Goal: Task Accomplishment & Management: Manage account settings

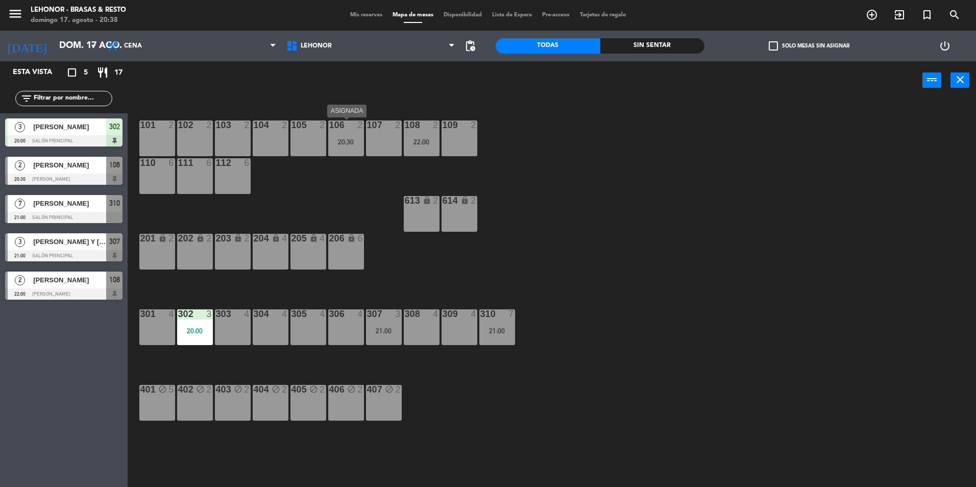
click at [357, 143] on div "20:30" at bounding box center [346, 141] width 36 height 7
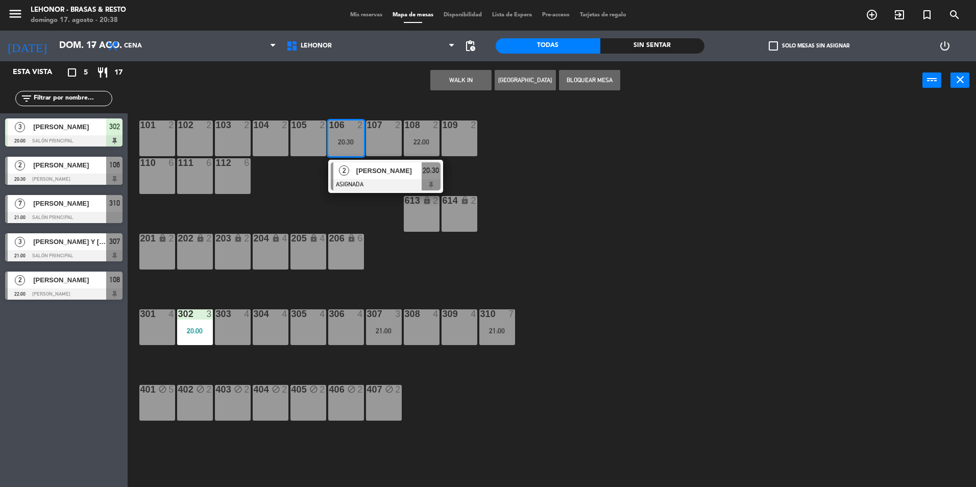
click at [531, 171] on div "101 2 102 2 103 2 104 2 105 2 106 2 20:30 2 [PERSON_NAME] ASIGNADA 20:30 107 2 …" at bounding box center [556, 296] width 839 height 388
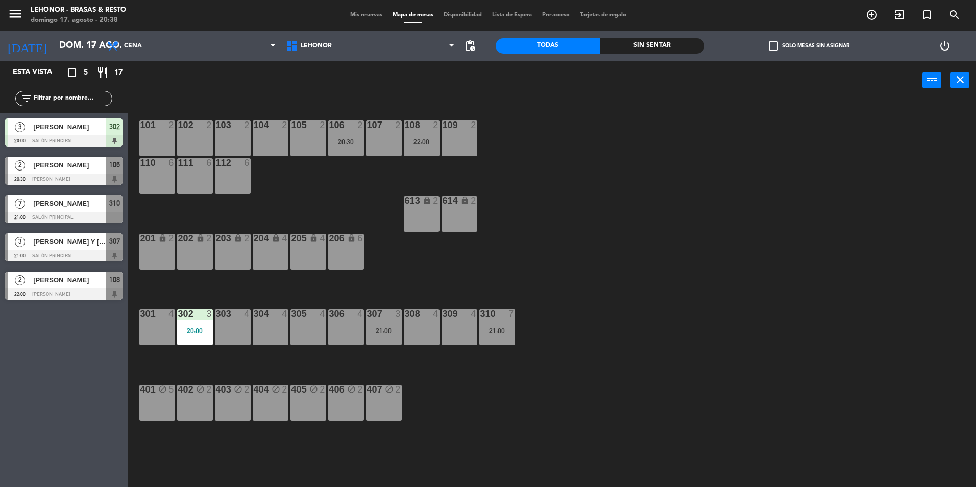
click at [416, 146] on div "108 2 22:00" at bounding box center [422, 139] width 36 height 36
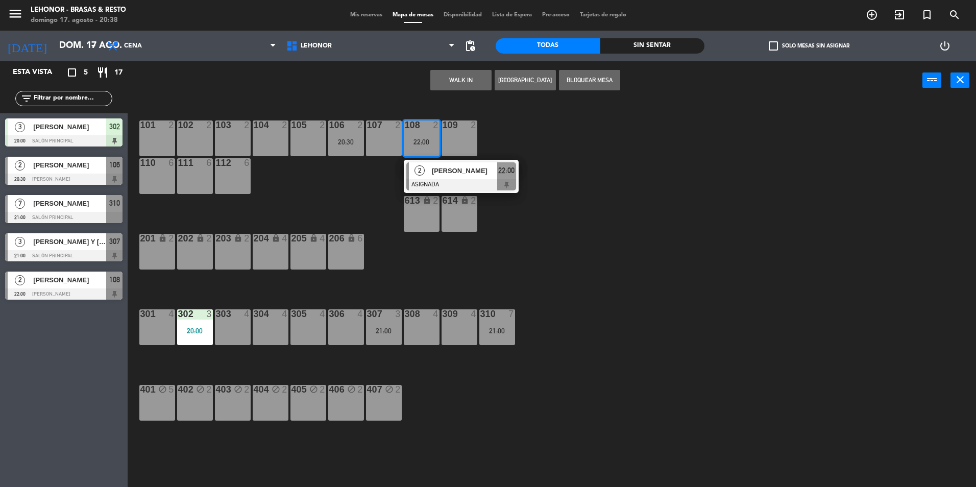
click at [589, 187] on div "101 2 102 2 103 2 104 2 105 2 106 2 20:30 107 2 108 2 22:00 2 [PERSON_NAME] ASI…" at bounding box center [556, 296] width 839 height 388
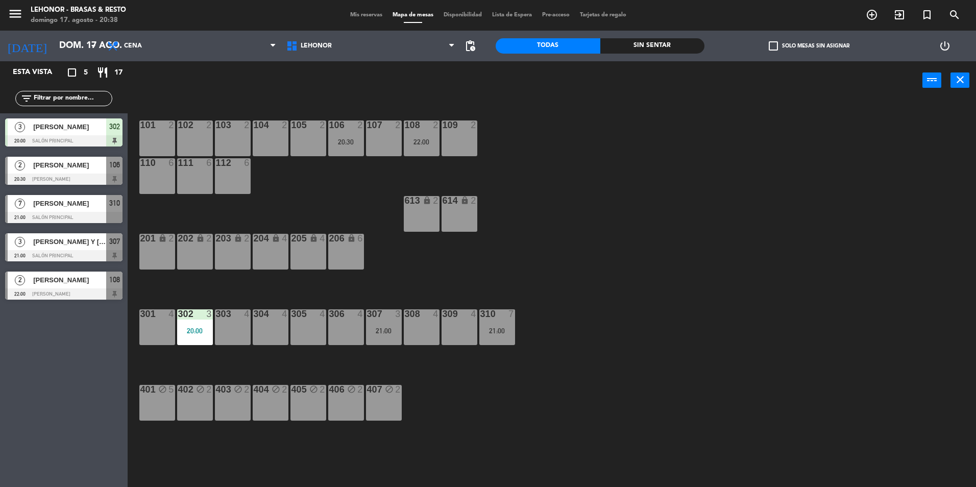
click at [350, 206] on div "101 2 102 2 103 2 104 2 105 2 106 2 20:30 107 2 108 2 22:00 109 2 110 6 111 6 1…" at bounding box center [556, 296] width 839 height 388
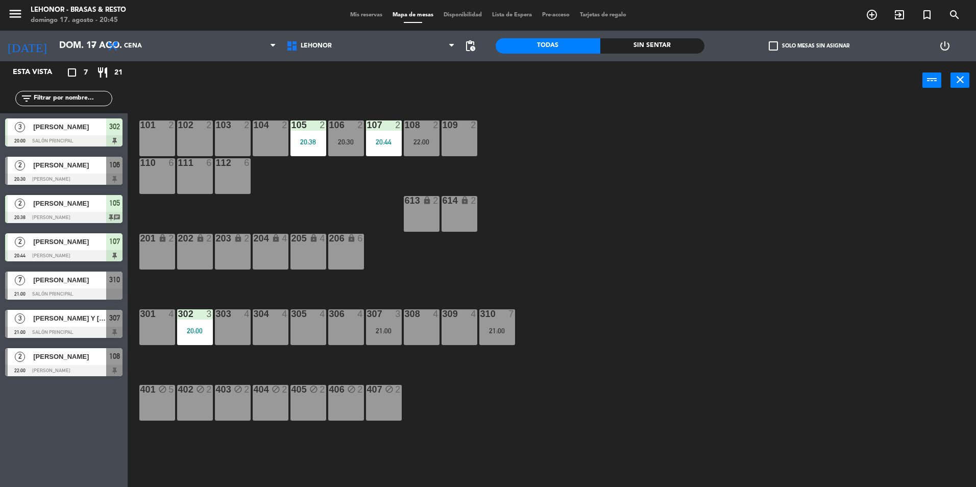
click at [75, 175] on div at bounding box center [63, 179] width 117 height 11
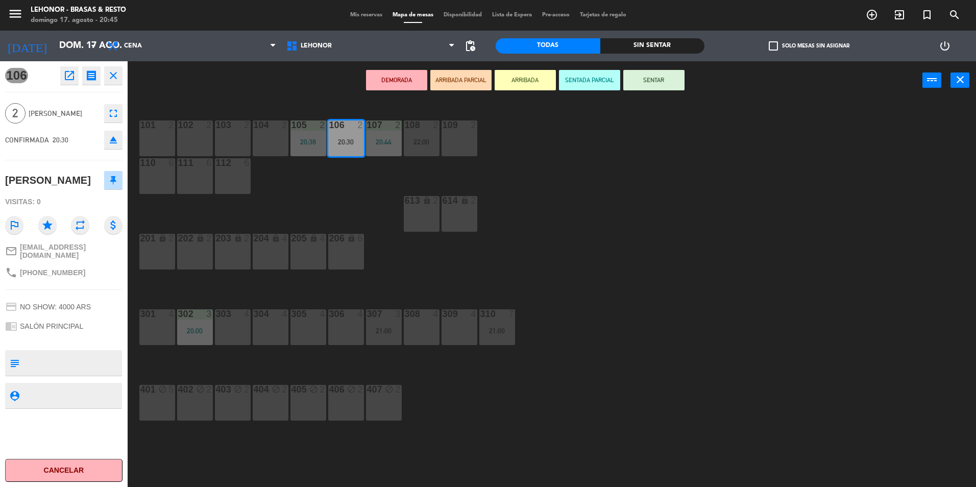
click at [71, 78] on icon "open_in_new" at bounding box center [69, 75] width 12 height 12
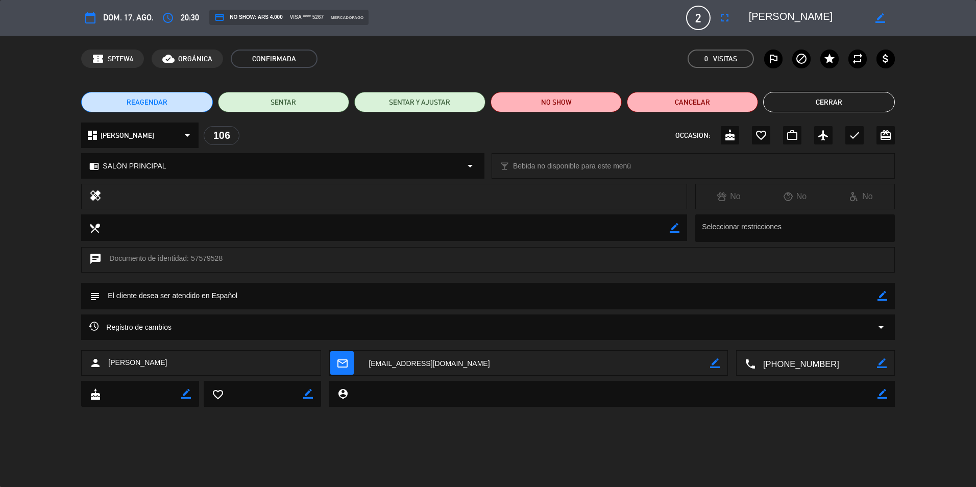
click at [835, 112] on button "Cerrar" at bounding box center [828, 102] width 131 height 20
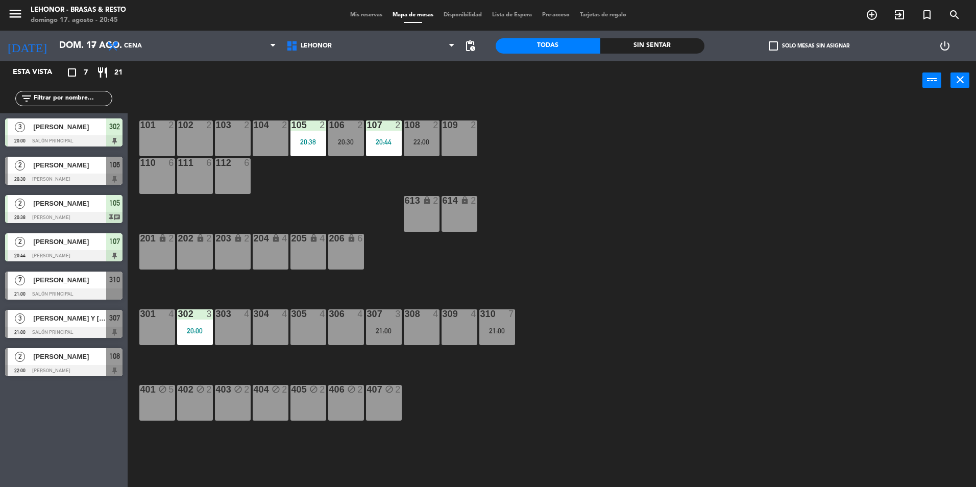
click at [352, 141] on div "20:30" at bounding box center [346, 141] width 36 height 7
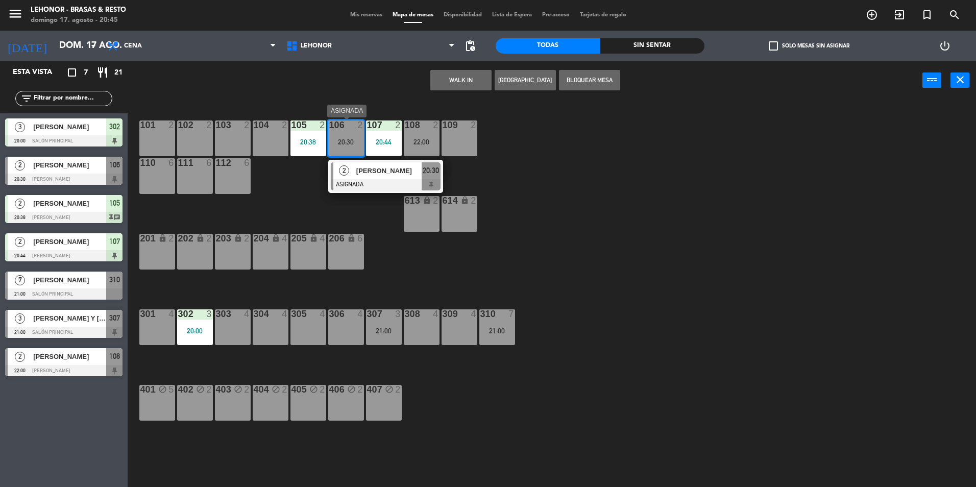
click at [376, 176] on div "2 [PERSON_NAME] ASIGNADA 20:30" at bounding box center [386, 176] width 130 height 33
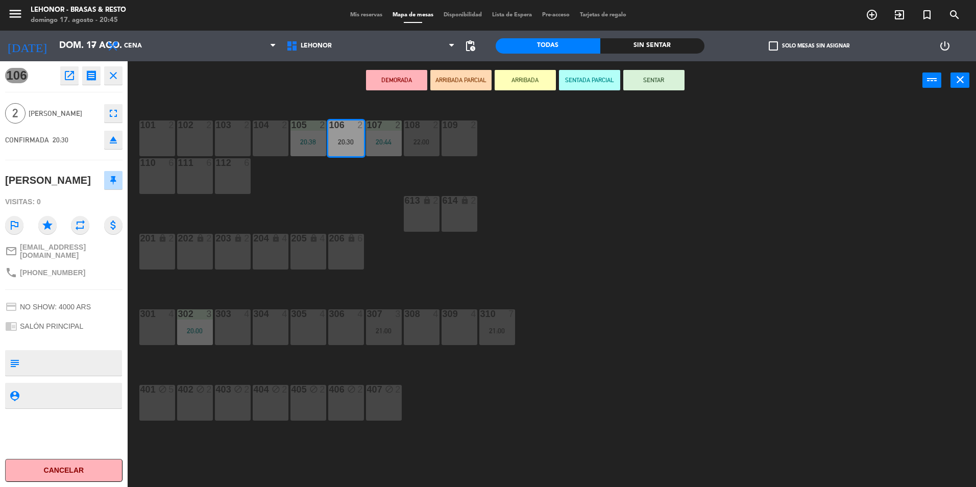
click at [399, 74] on button "DEMORADA" at bounding box center [396, 80] width 61 height 20
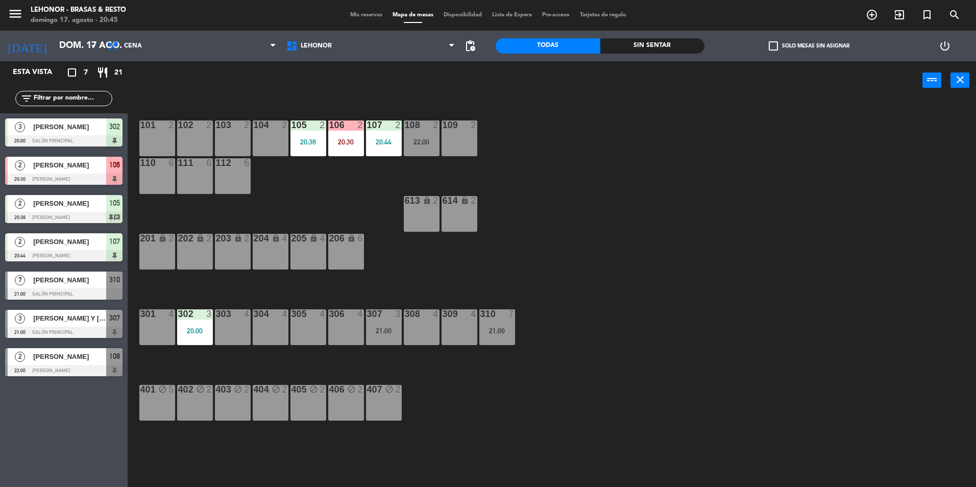
click at [96, 165] on span "[PERSON_NAME]" at bounding box center [69, 165] width 73 height 11
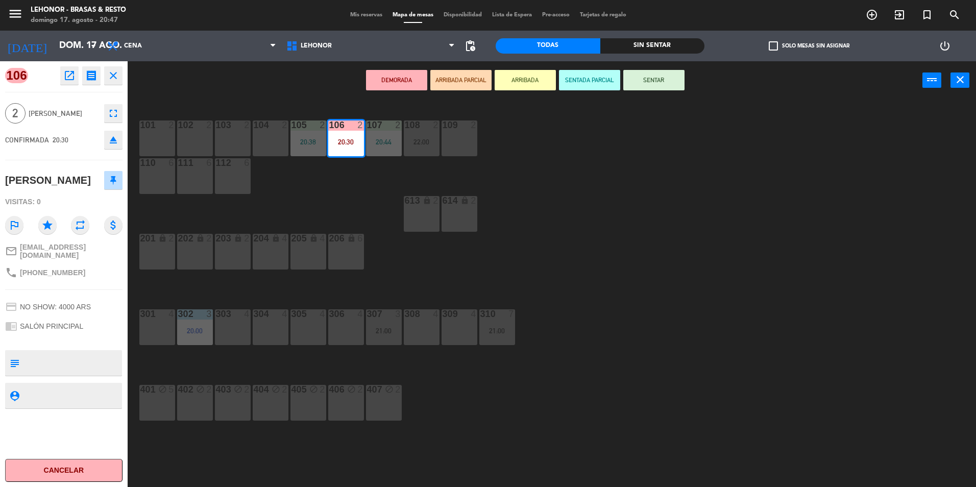
click at [533, 174] on div "101 2 102 2 103 2 104 2 105 2 20:38 106 2 20:30 107 2 20:44 108 2 22:00 109 2 1…" at bounding box center [556, 296] width 839 height 388
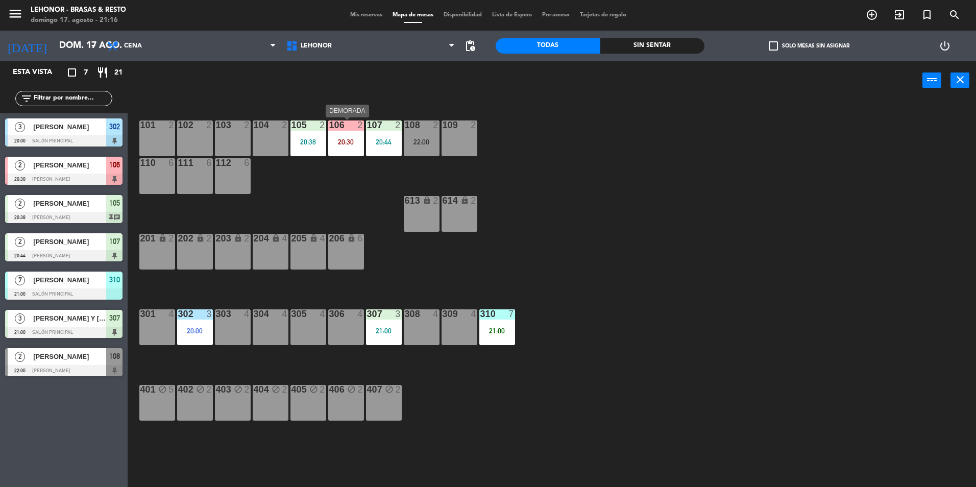
click at [353, 149] on div "106 2 20:30" at bounding box center [346, 139] width 36 height 36
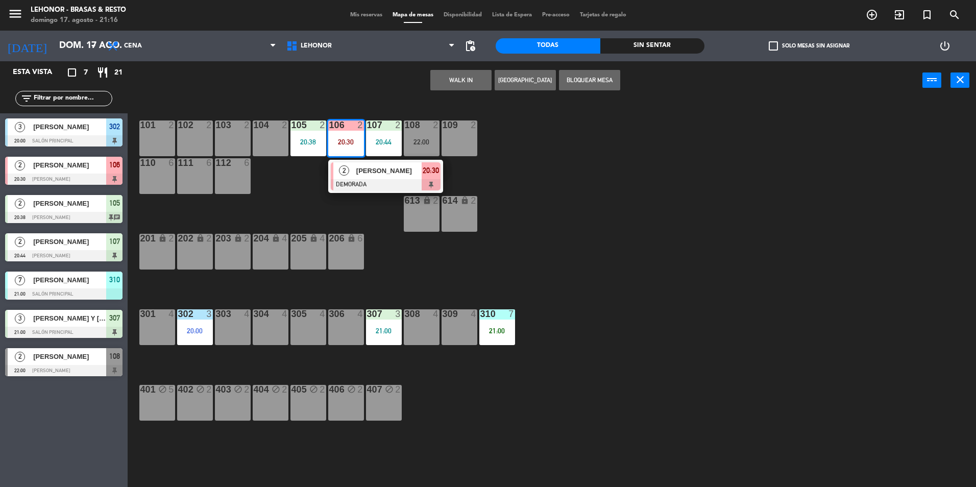
click at [375, 179] on div at bounding box center [386, 184] width 110 height 11
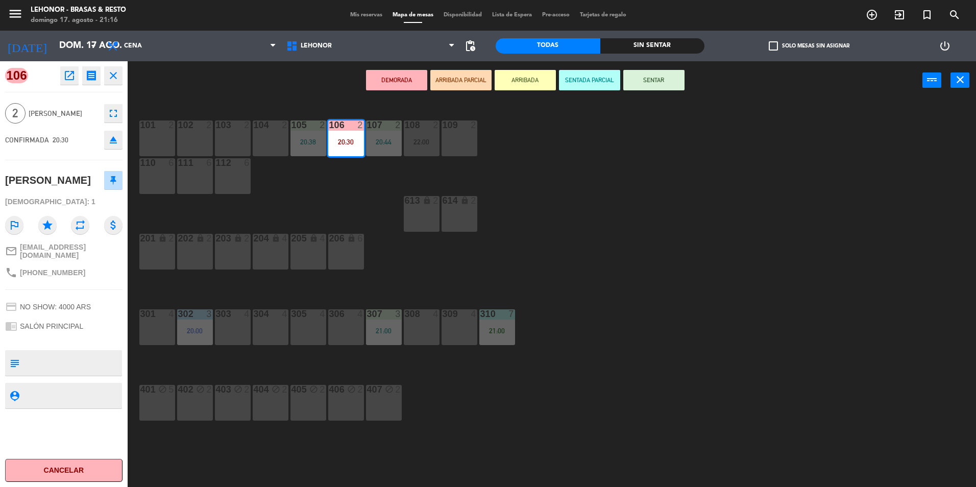
click at [578, 208] on div "101 2 102 2 103 2 104 2 105 2 20:38 106 2 20:30 107 2 20:44 108 2 22:00 109 2 1…" at bounding box center [556, 296] width 839 height 388
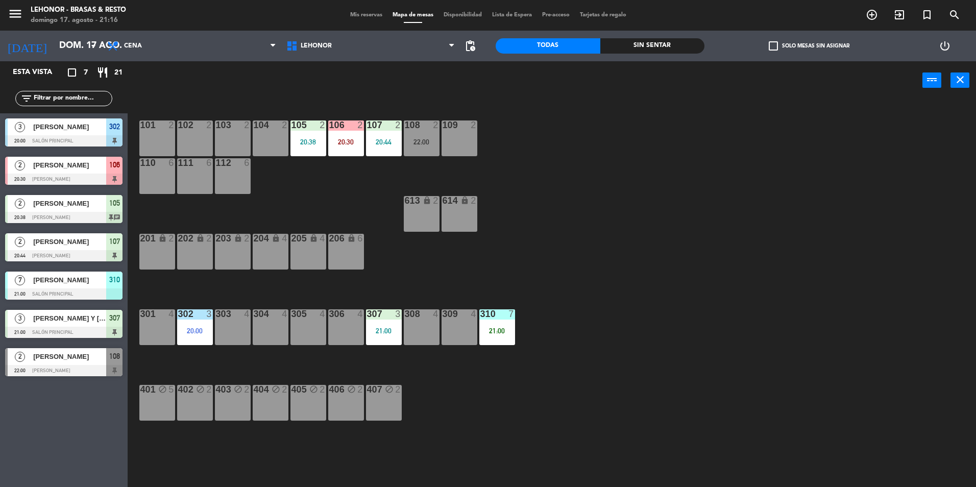
click at [408, 145] on div "22:00" at bounding box center [422, 141] width 36 height 7
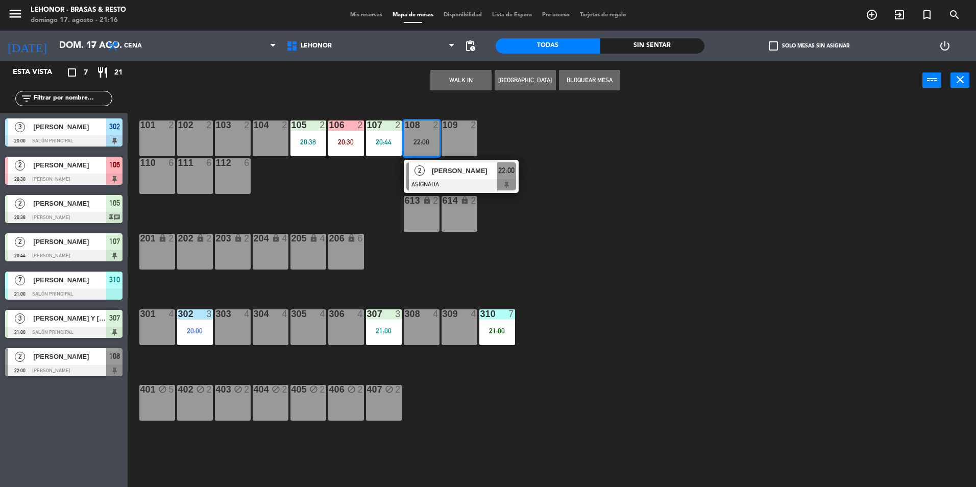
click at [697, 147] on div "101 2 102 2 103 2 104 2 105 2 20:38 106 2 20:30 107 2 20:44 108 2 22:00 2 [PERS…" at bounding box center [556, 296] width 839 height 388
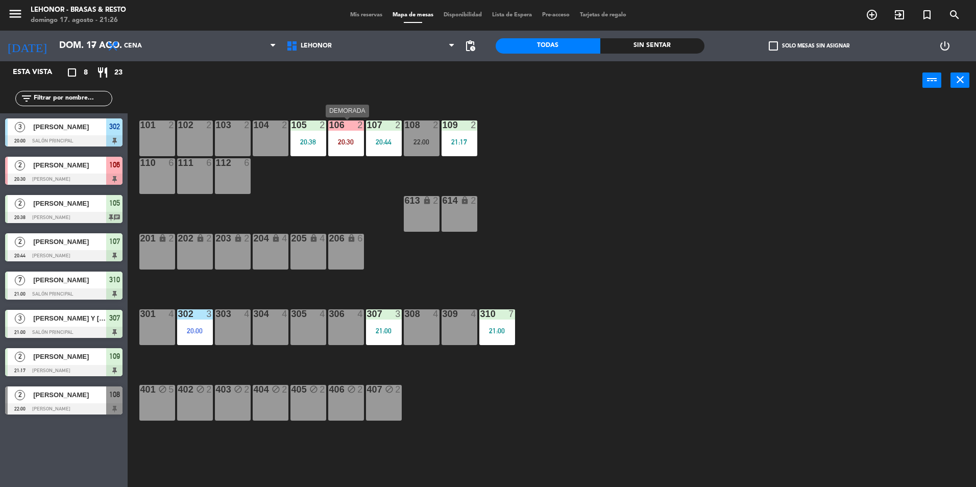
click at [340, 147] on div "106 2 20:30" at bounding box center [346, 139] width 36 height 36
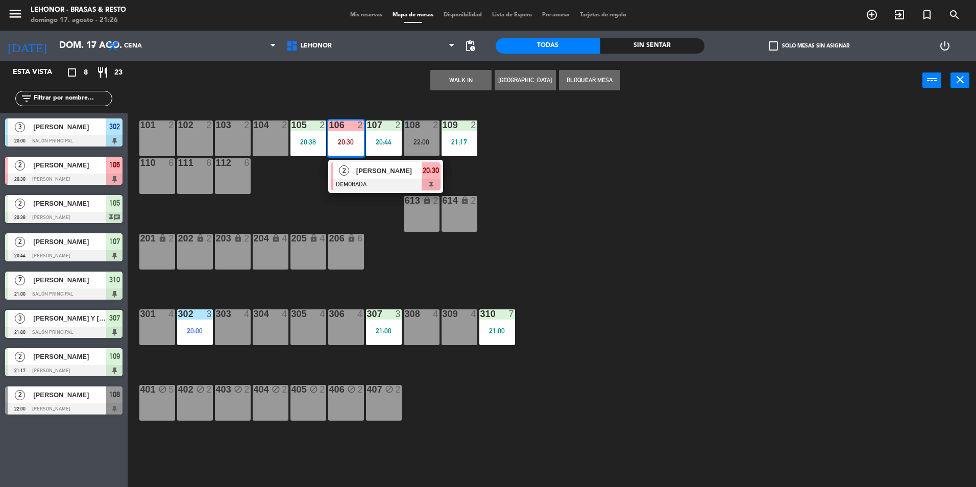
click at [386, 181] on div at bounding box center [386, 184] width 110 height 11
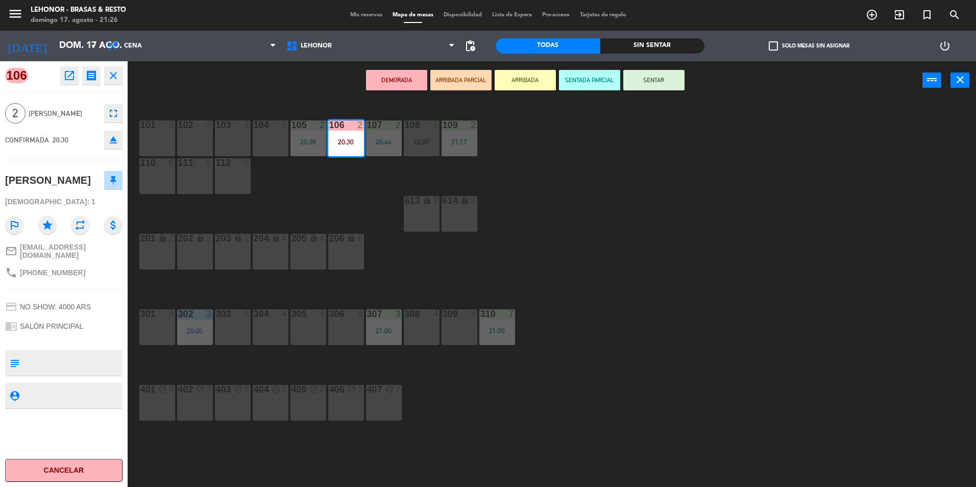
click at [69, 75] on icon "open_in_new" at bounding box center [69, 75] width 12 height 12
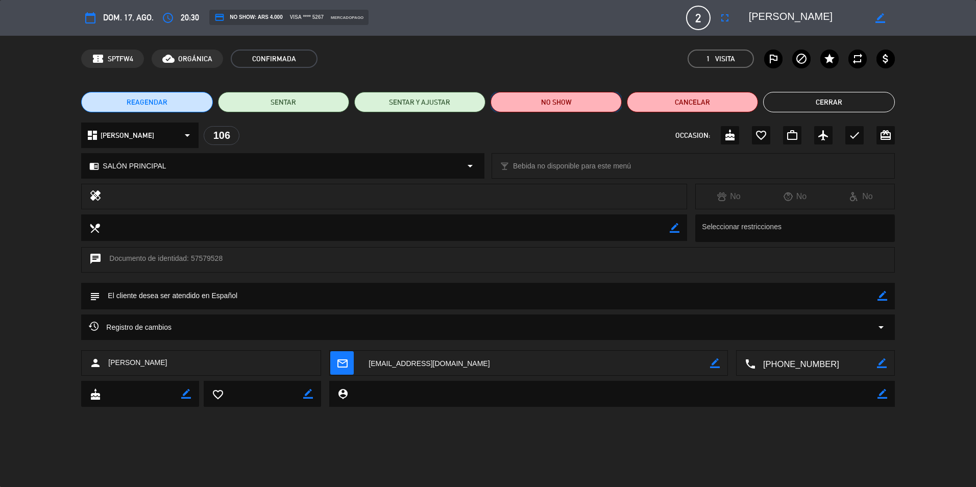
click at [554, 105] on button "NO SHOW" at bounding box center [556, 102] width 131 height 20
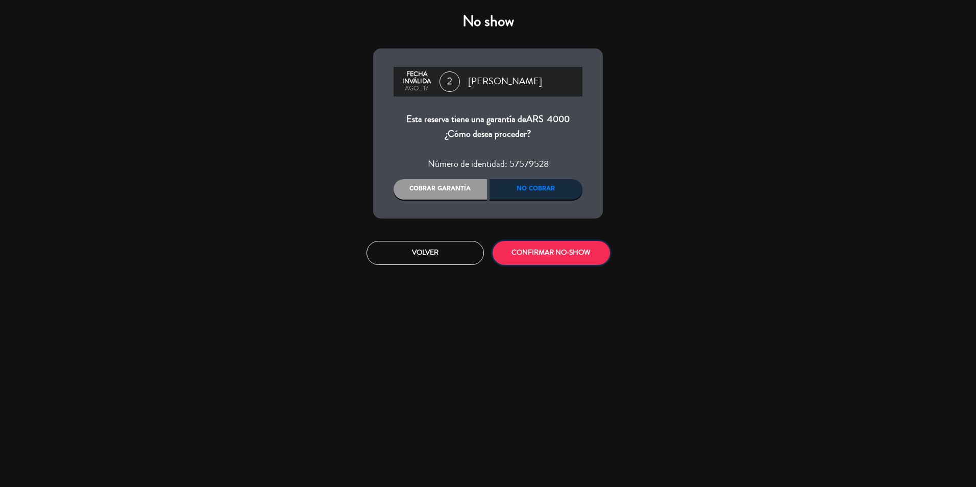
click at [545, 257] on button "CONFIRMAR NO-SHOW" at bounding box center [551, 253] width 117 height 24
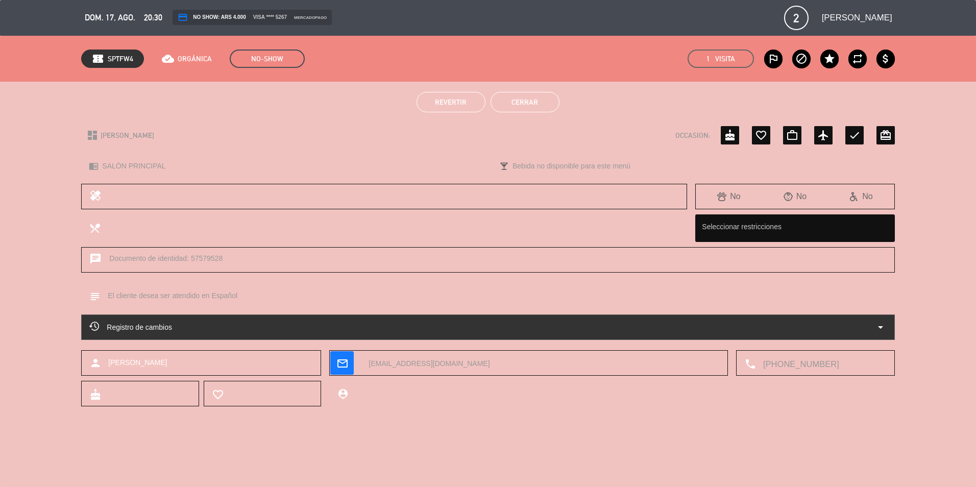
click at [518, 97] on button "Cerrar" at bounding box center [525, 102] width 69 height 20
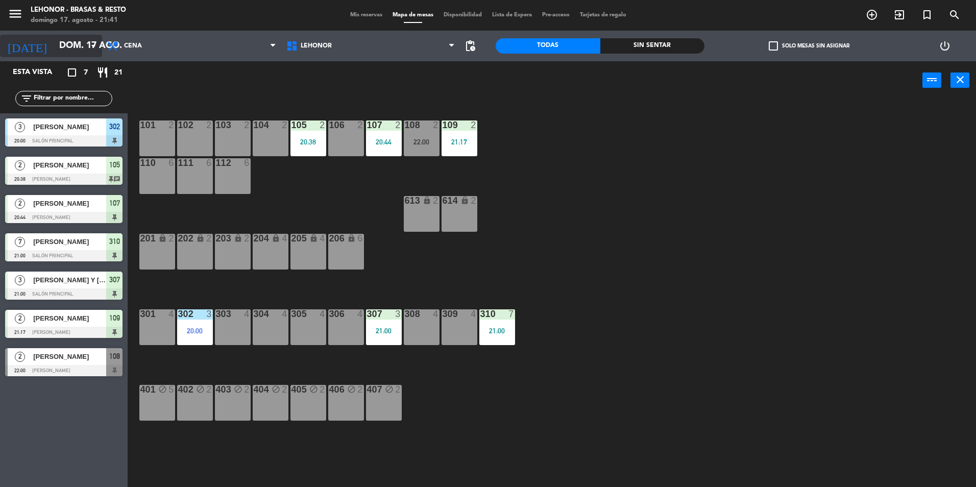
click at [82, 49] on input "dom. 17 ago." at bounding box center [113, 46] width 118 height 20
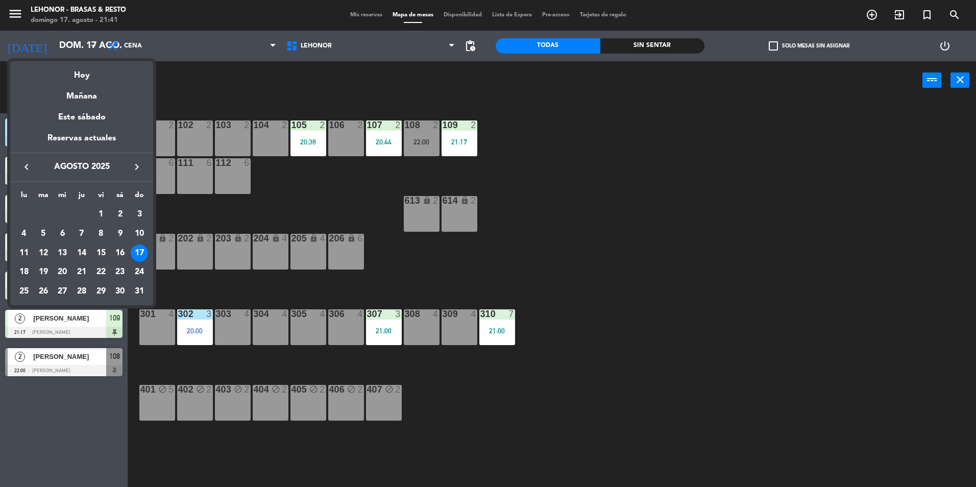
click at [27, 273] on div "18" at bounding box center [23, 271] width 17 height 17
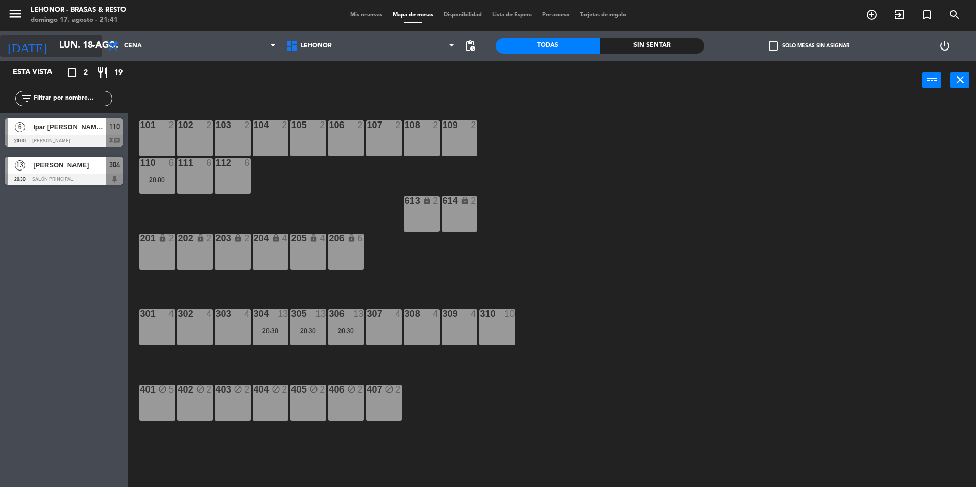
click at [88, 45] on icon "arrow_drop_down" at bounding box center [93, 46] width 12 height 12
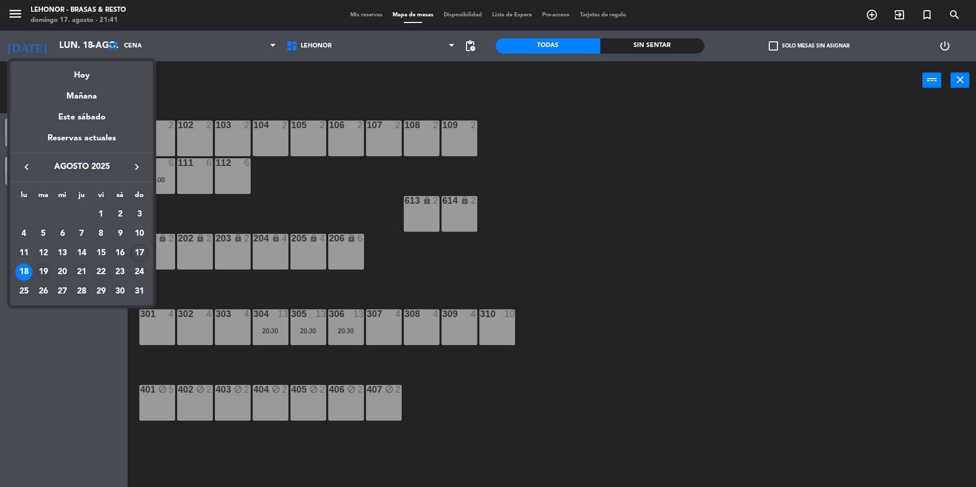
click at [44, 272] on div "19" at bounding box center [43, 271] width 17 height 17
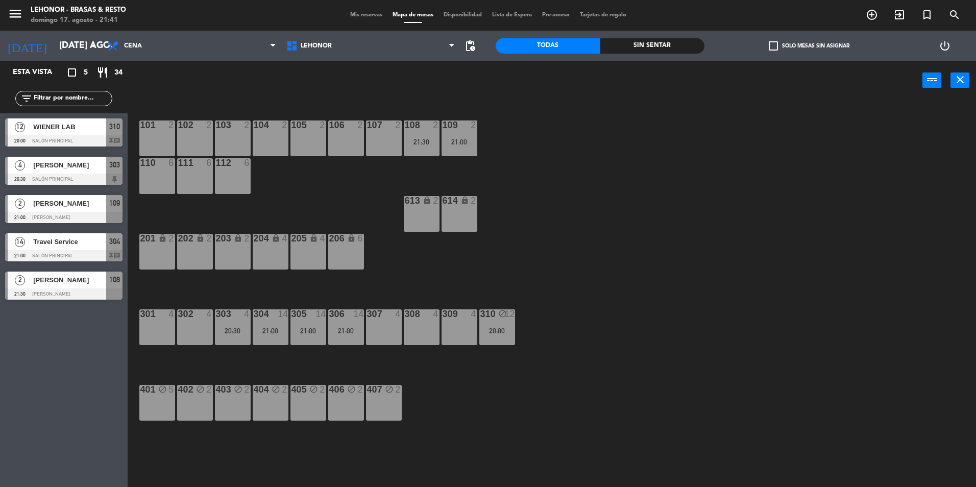
click at [507, 334] on div "20:00" at bounding box center [497, 330] width 36 height 7
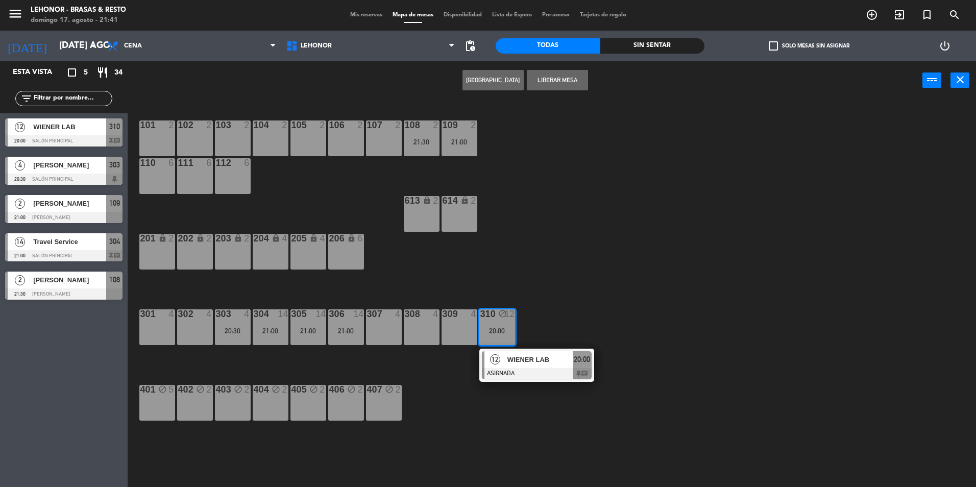
click at [524, 372] on div at bounding box center [537, 373] width 110 height 11
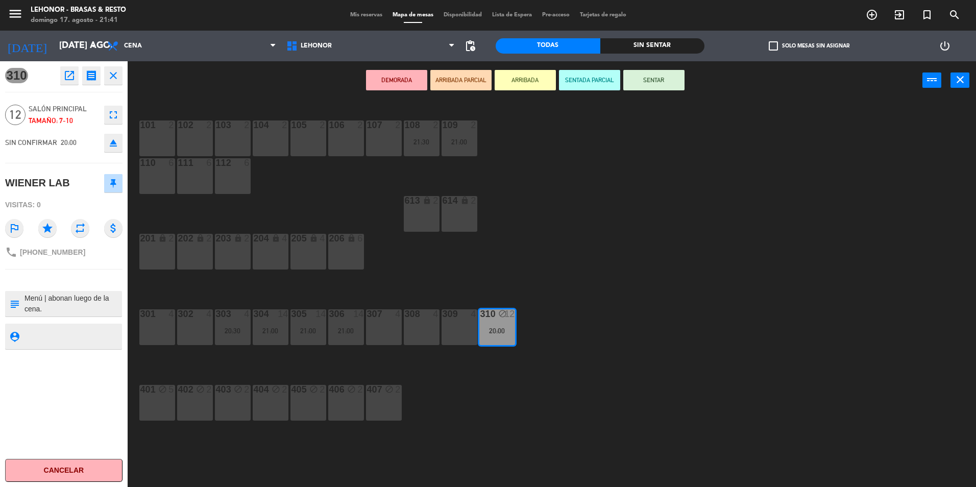
click at [622, 234] on div "101 2 102 2 103 2 104 2 105 2 106 2 107 2 108 2 21:30 109 2 21:00 110 6 111 6 1…" at bounding box center [556, 296] width 839 height 388
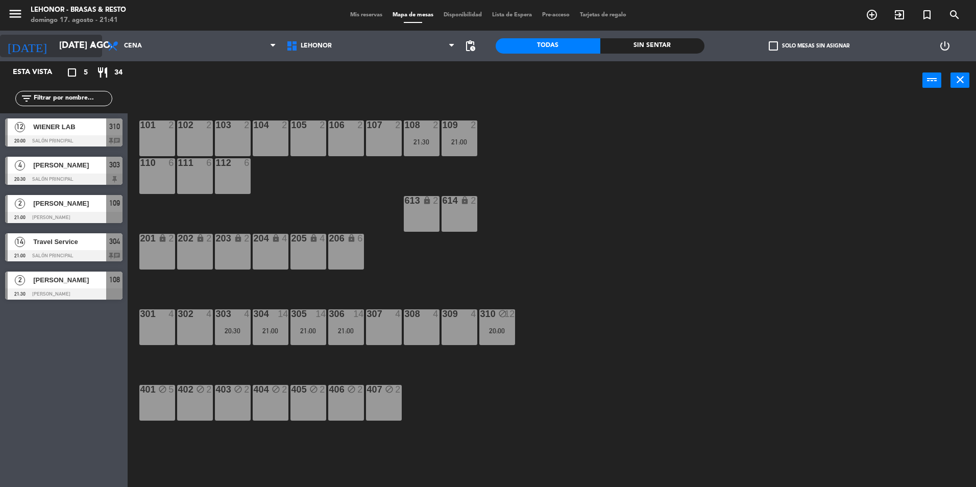
click at [71, 41] on input "[DATE] ago." at bounding box center [113, 46] width 118 height 20
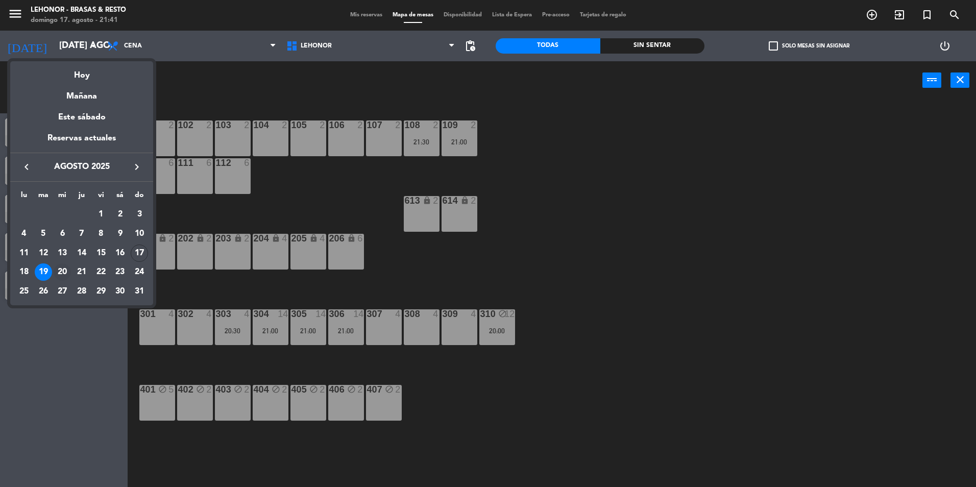
click at [68, 274] on div "20" at bounding box center [62, 271] width 17 height 17
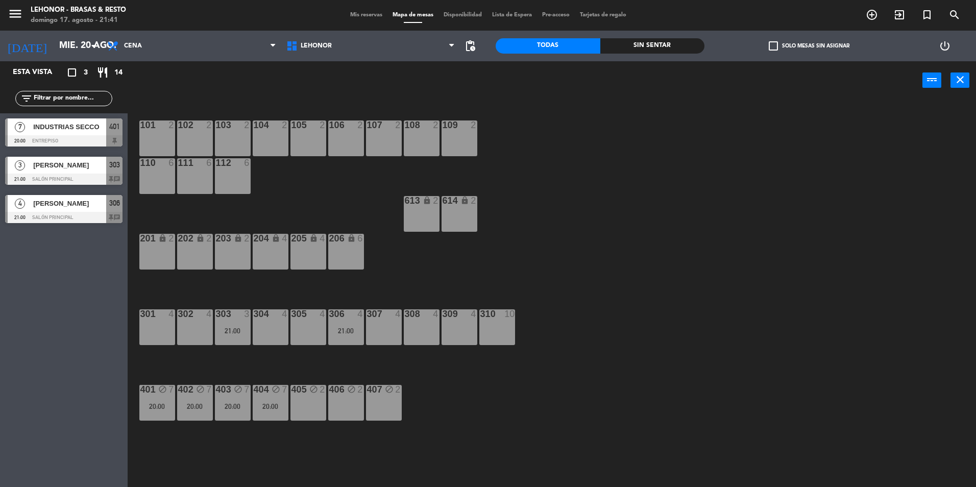
click at [68, 171] on div "[PERSON_NAME]" at bounding box center [69, 165] width 74 height 17
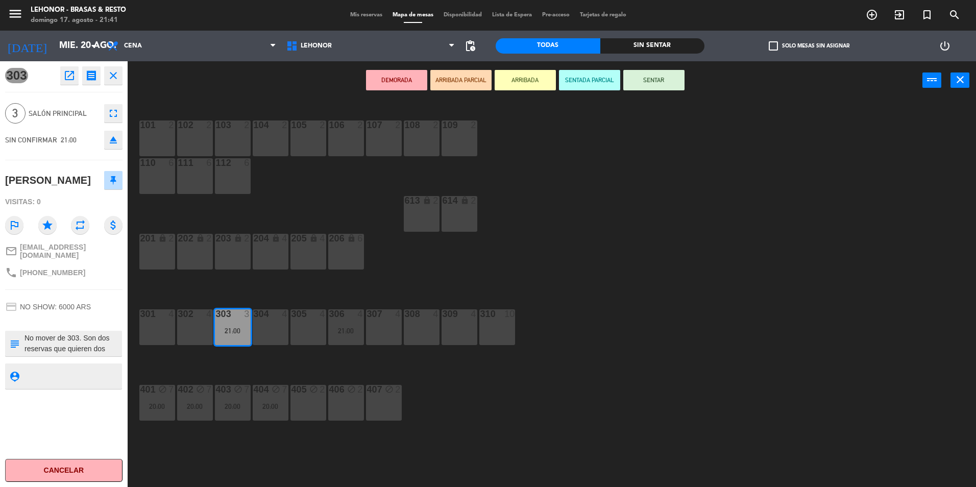
click at [599, 245] on div "101 2 102 2 103 2 104 2 105 2 106 2 107 2 108 2 109 2 110 6 111 6 112 6 613 loc…" at bounding box center [556, 296] width 839 height 388
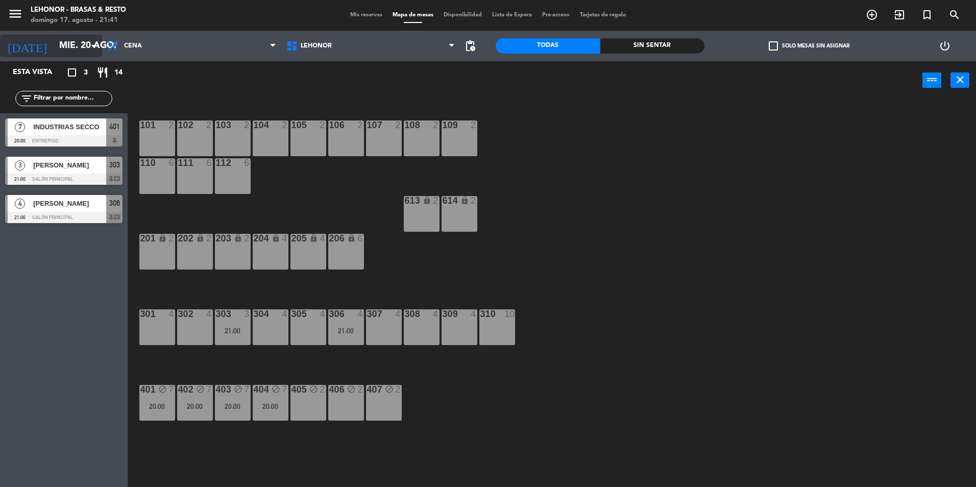
click at [84, 56] on input "mié. 20 ago." at bounding box center [113, 46] width 118 height 20
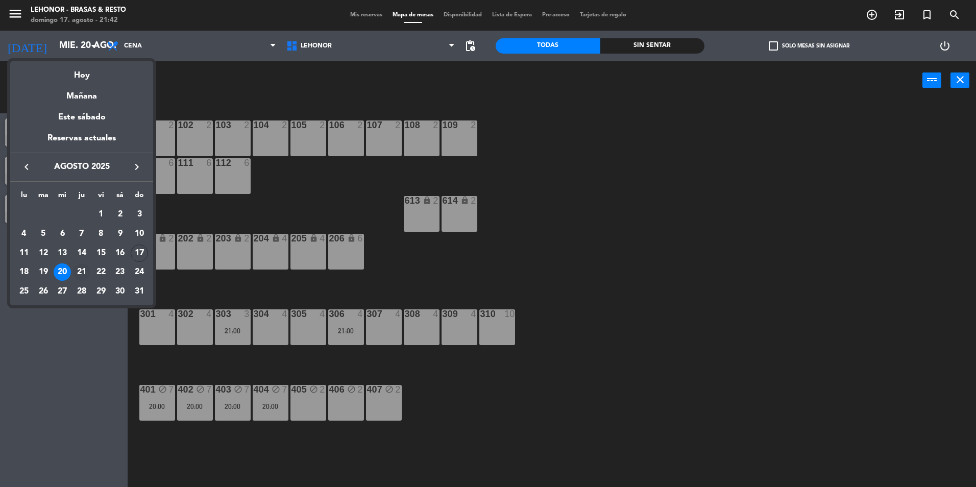
click at [80, 273] on div "21" at bounding box center [81, 271] width 17 height 17
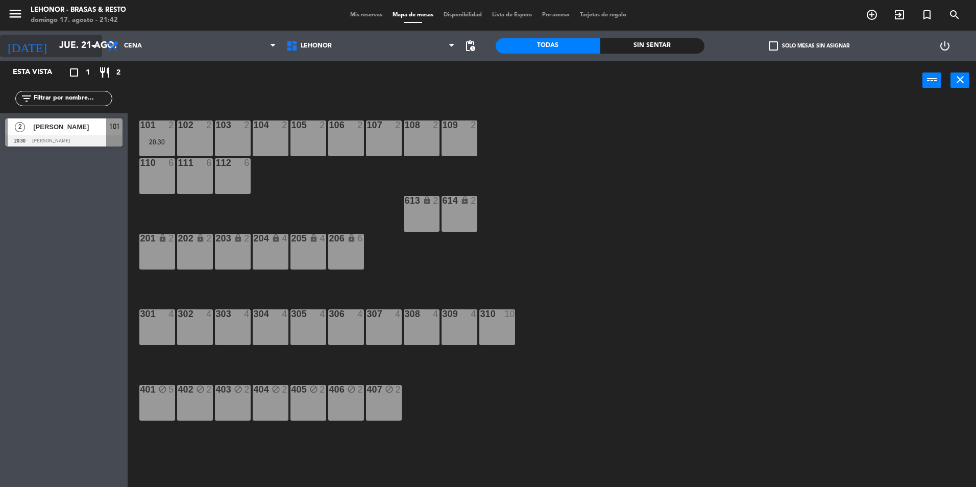
click at [92, 45] on icon "arrow_drop_down" at bounding box center [93, 46] width 12 height 12
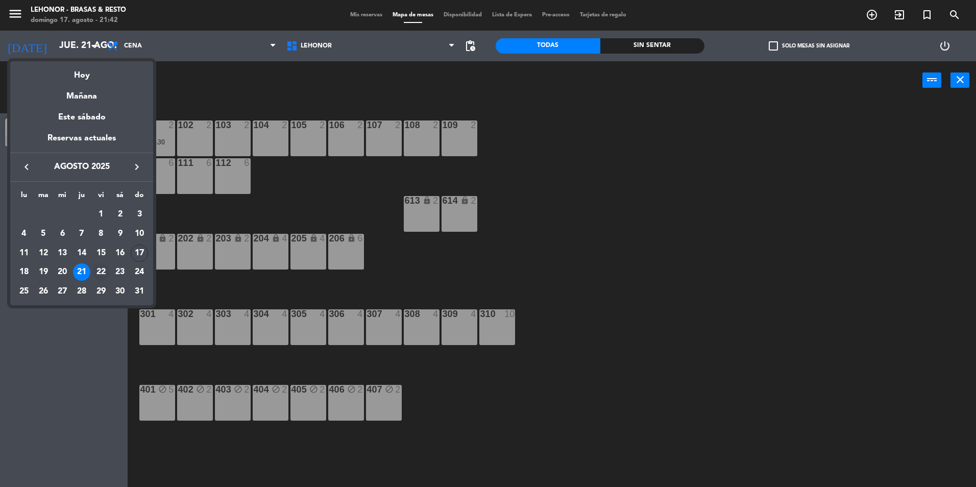
click at [102, 271] on div "22" at bounding box center [100, 271] width 17 height 17
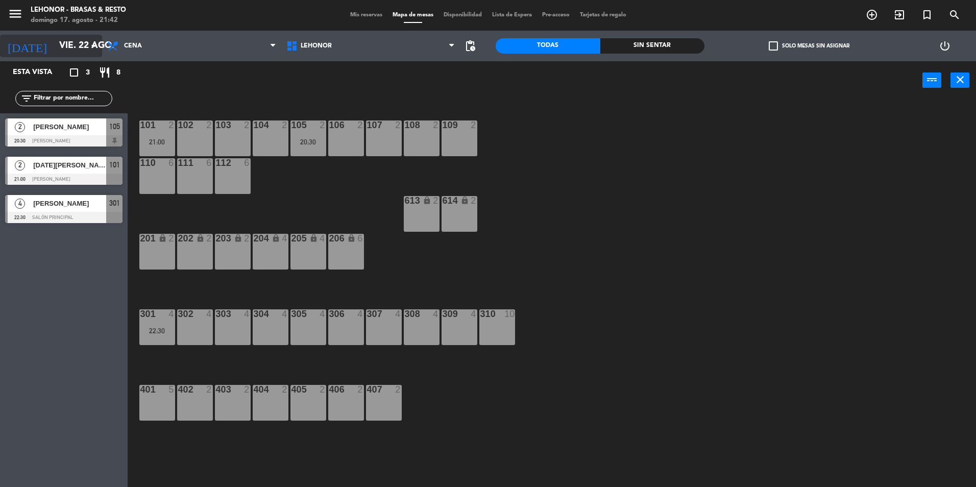
click at [86, 41] on input "vie. 22 ago." at bounding box center [113, 46] width 118 height 20
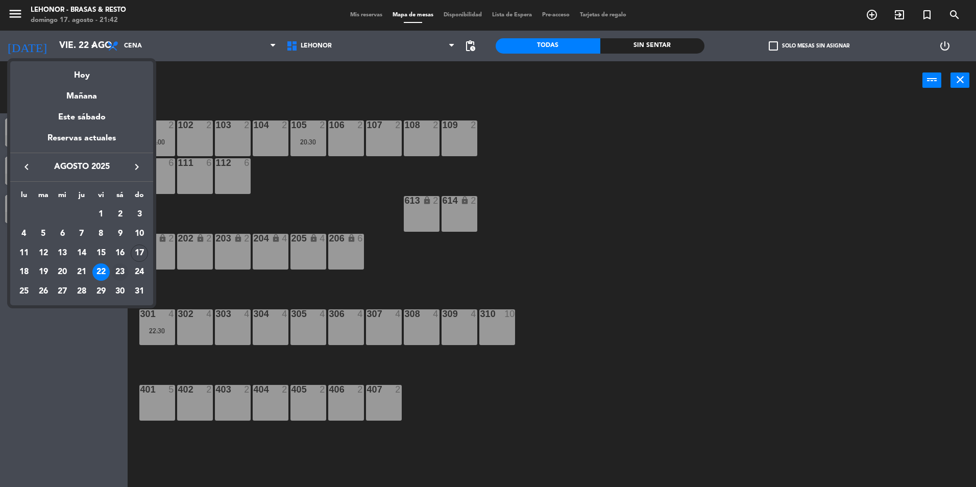
click at [118, 273] on div "23" at bounding box center [119, 271] width 17 height 17
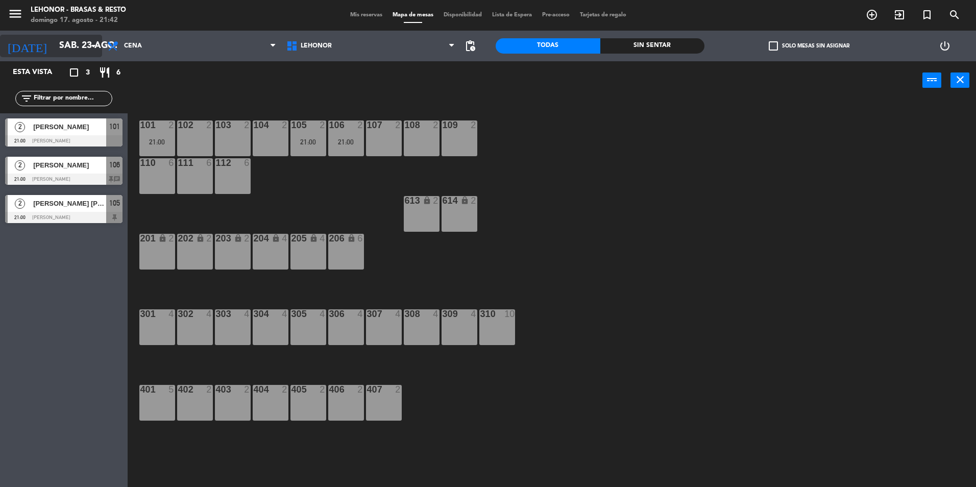
click at [79, 49] on input "sáb. 23 ago." at bounding box center [113, 46] width 118 height 20
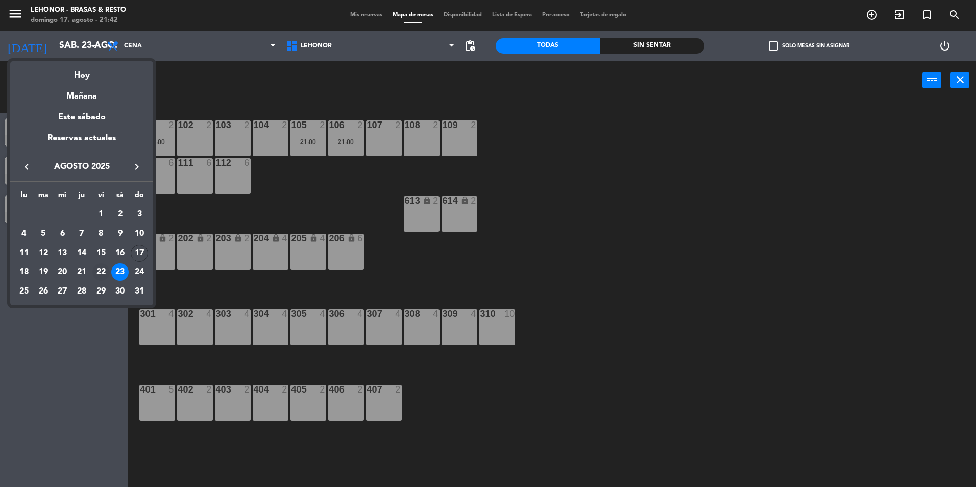
click at [99, 273] on div "22" at bounding box center [100, 271] width 17 height 17
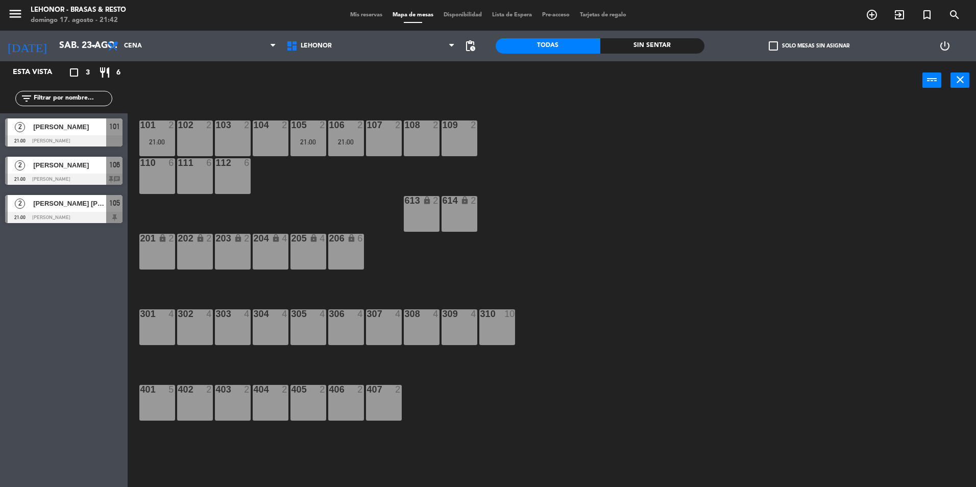
type input "vie. 22 ago."
click at [308, 144] on div "20:30" at bounding box center [309, 141] width 36 height 7
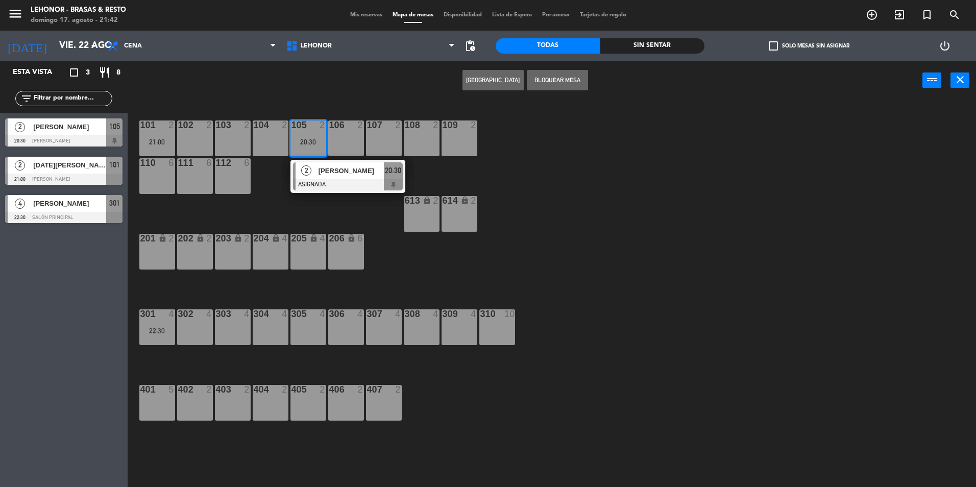
click at [593, 168] on div "101 2 21:00 102 2 103 2 104 2 105 2 20:30 2 [PERSON_NAME] ASIGNADA 20:30 106 2 …" at bounding box center [556, 296] width 839 height 388
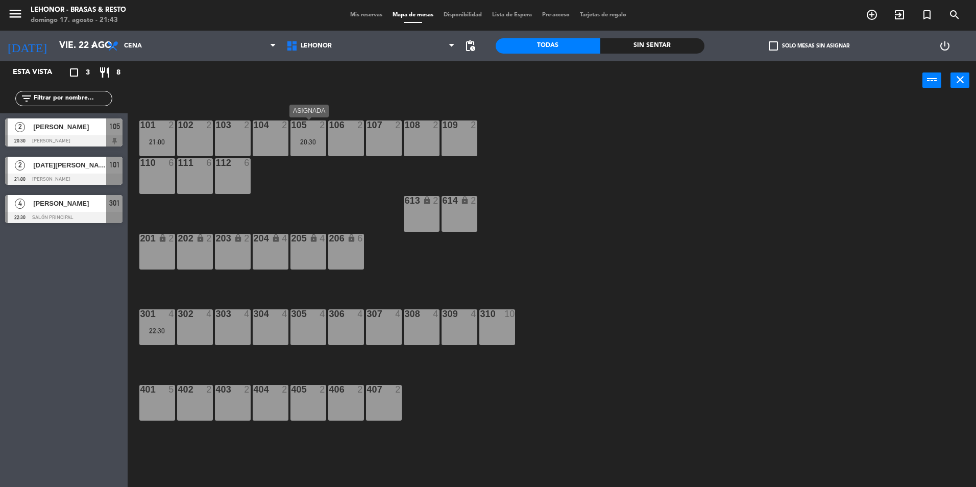
click at [314, 135] on div "105 2 20:30" at bounding box center [309, 139] width 36 height 36
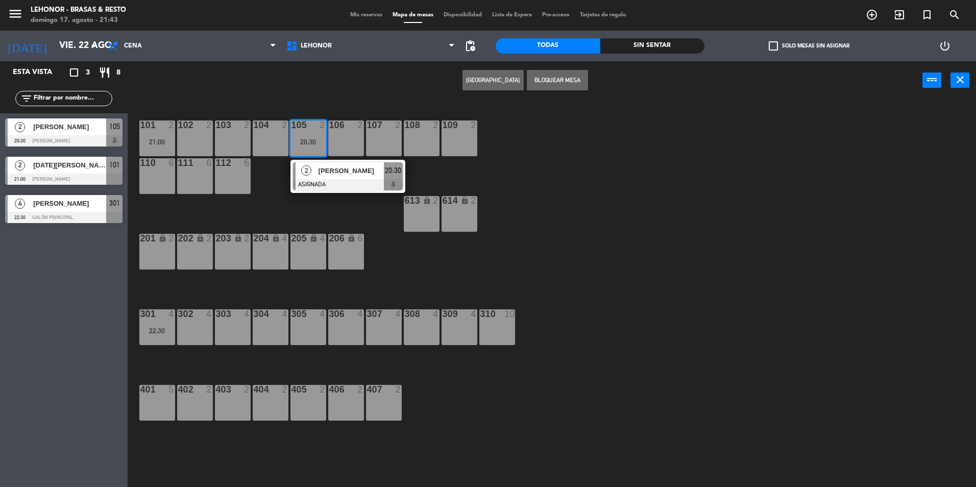
click at [563, 70] on button "Bloquear Mesa" at bounding box center [557, 80] width 61 height 20
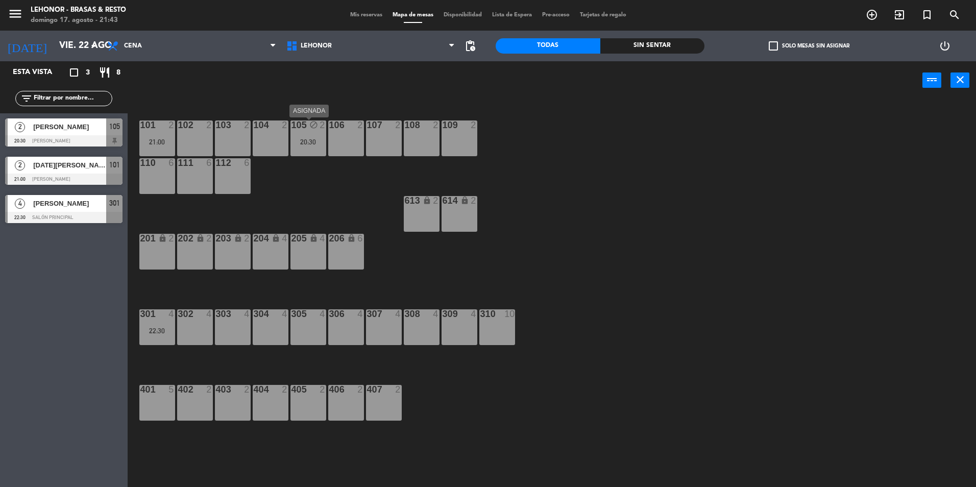
click at [304, 141] on div "20:30" at bounding box center [309, 141] width 36 height 7
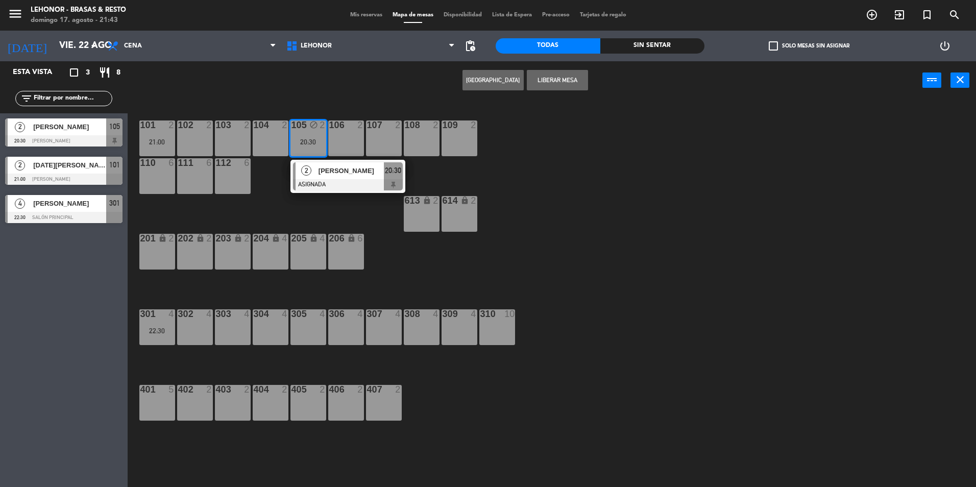
click at [325, 175] on span "[PERSON_NAME]" at bounding box center [351, 170] width 65 height 11
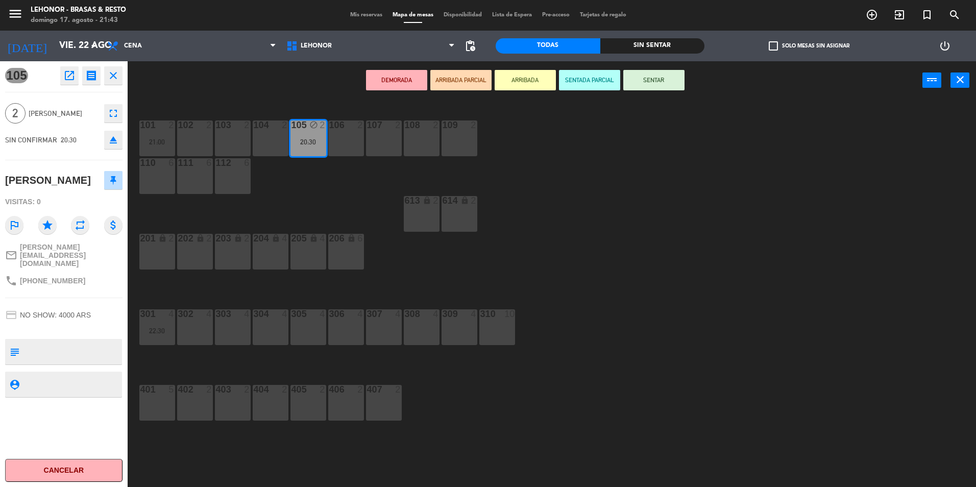
click at [84, 341] on textarea at bounding box center [72, 351] width 98 height 21
type textarea "NO MOVER DE 105 NO ROTA"
click at [71, 147] on div "SIN CONFIRMAR 20:30 eject" at bounding box center [63, 140] width 117 height 26
click at [691, 188] on div "101 2 21:00 102 2 103 2 104 2 105 block 2 20:30 106 2 107 2 108 2 109 2 110 6 1…" at bounding box center [556, 296] width 839 height 388
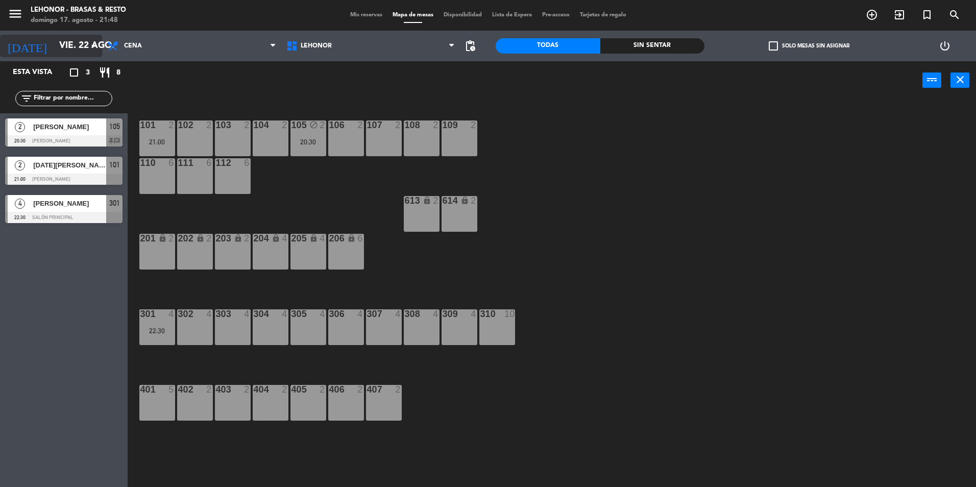
click at [71, 52] on input "vie. 22 ago." at bounding box center [113, 46] width 118 height 20
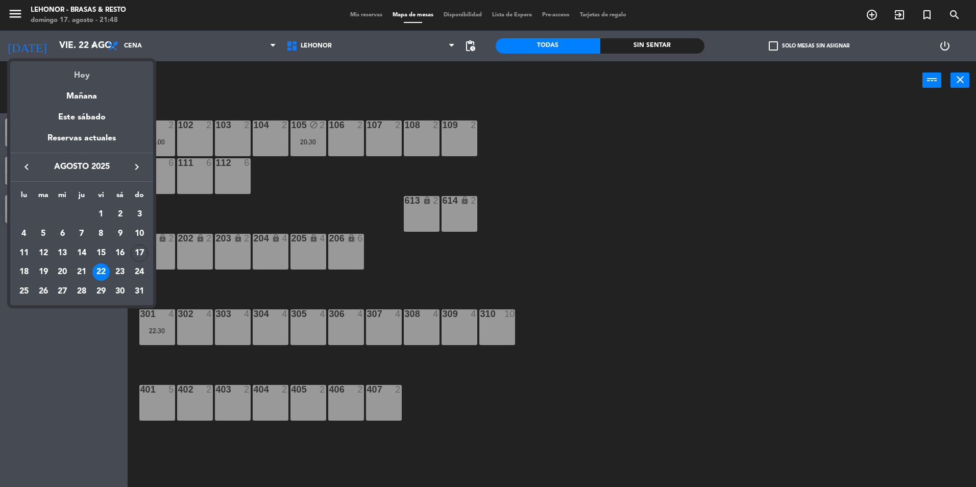
click at [82, 72] on div "Hoy" at bounding box center [81, 71] width 143 height 21
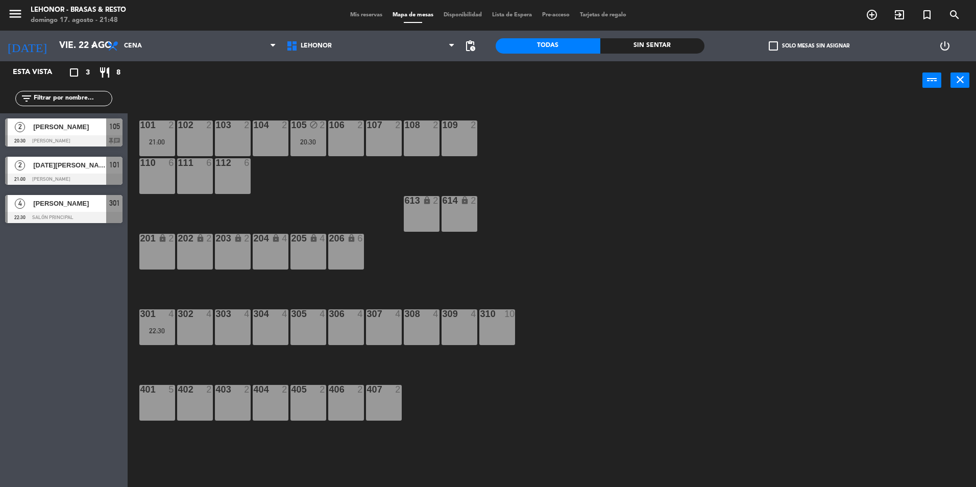
type input "dom. 17 ago."
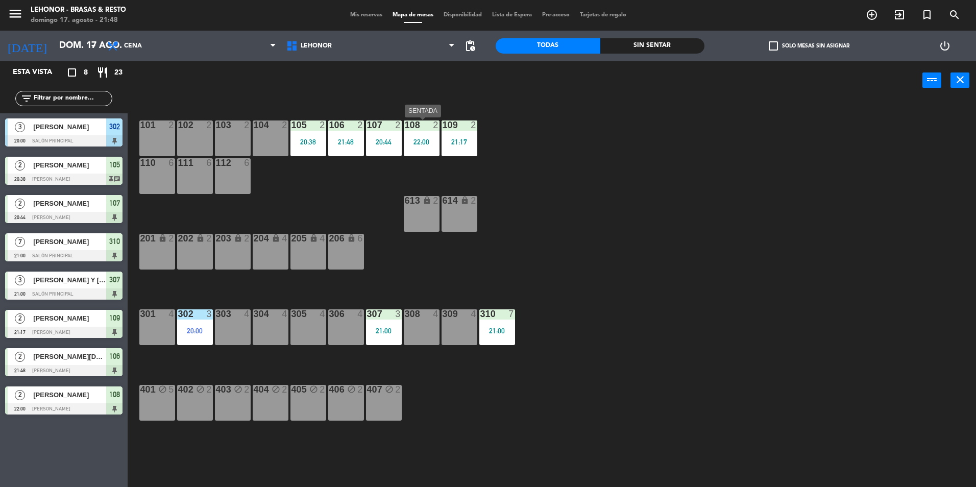
click at [426, 147] on div "108 2 22:00" at bounding box center [422, 139] width 36 height 36
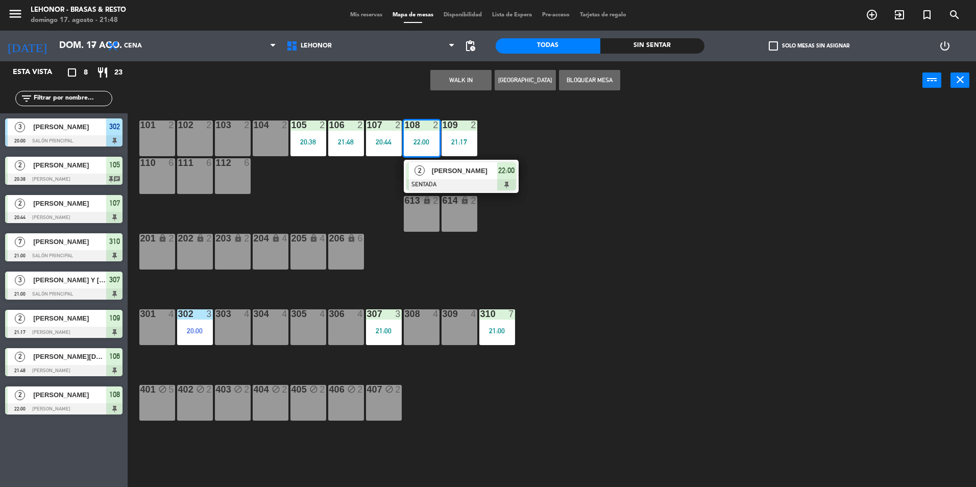
click at [604, 174] on div "101 2 102 2 103 2 104 2 105 2 20:38 106 2 21:48 107 2 20:44 108 2 22:00 2 [PERS…" at bounding box center [556, 296] width 839 height 388
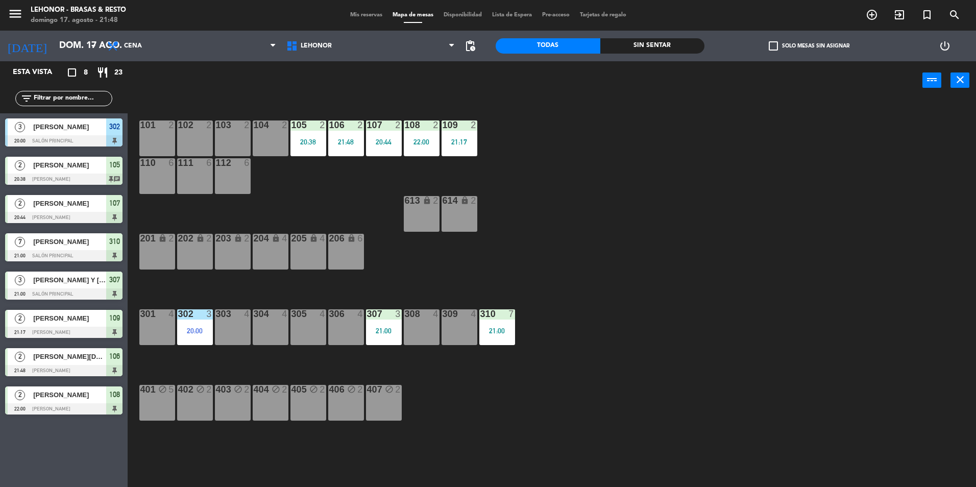
click at [376, 147] on div "107 2 20:44" at bounding box center [384, 139] width 36 height 36
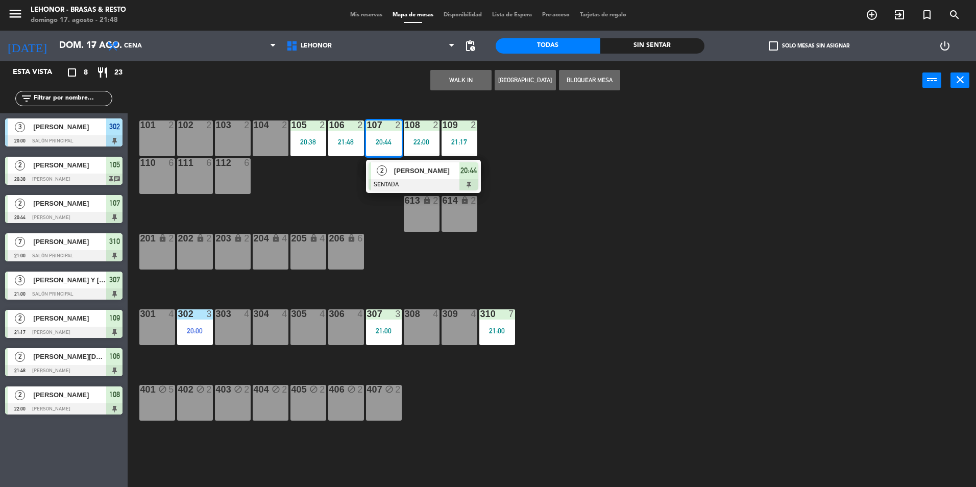
click at [590, 167] on div "101 2 102 2 103 2 104 2 105 2 20:38 106 2 21:48 107 2 20:44 2 [PERSON_NAME] 20:…" at bounding box center [556, 296] width 839 height 388
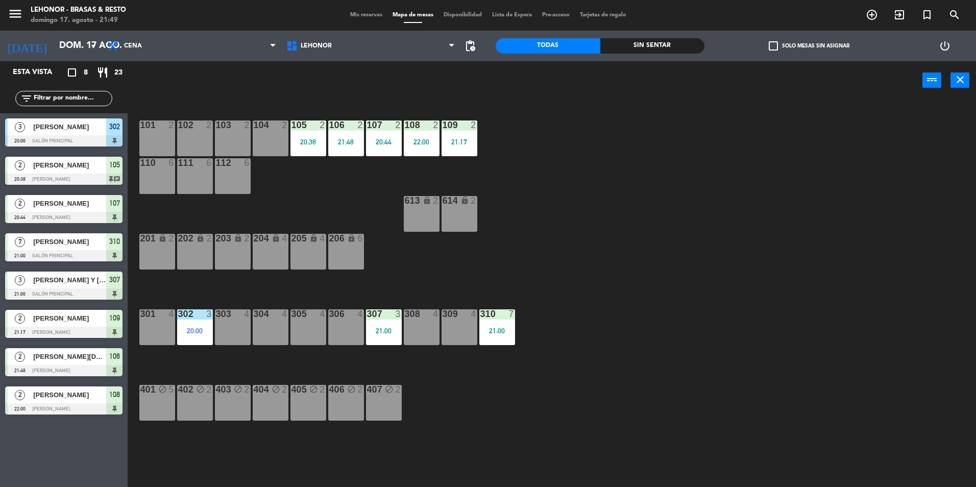
click at [305, 135] on div "105 2 20:38" at bounding box center [309, 139] width 36 height 36
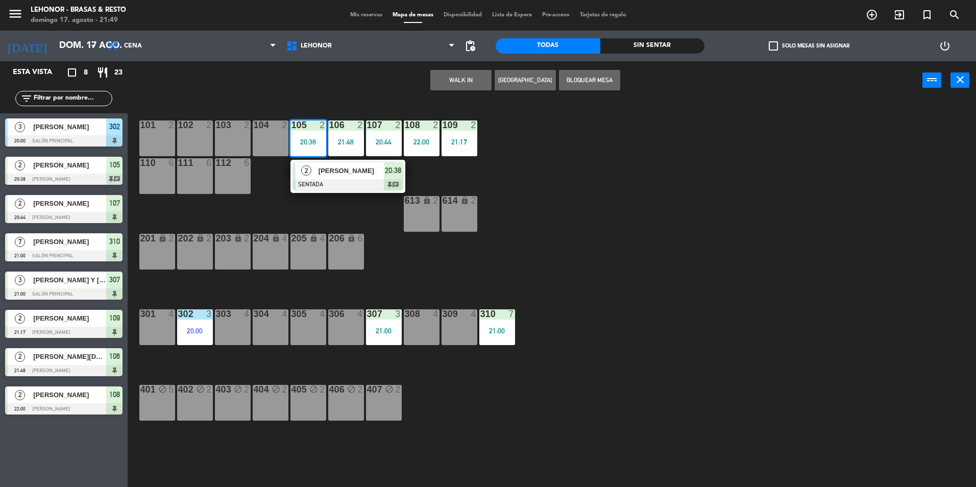
click at [338, 163] on div "[PERSON_NAME]" at bounding box center [351, 170] width 66 height 17
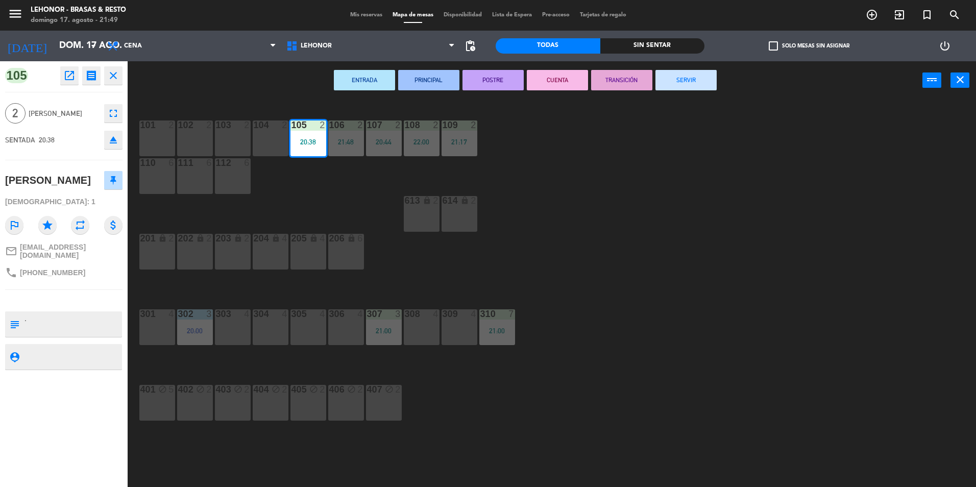
click at [537, 78] on button "CUENTA" at bounding box center [557, 80] width 61 height 20
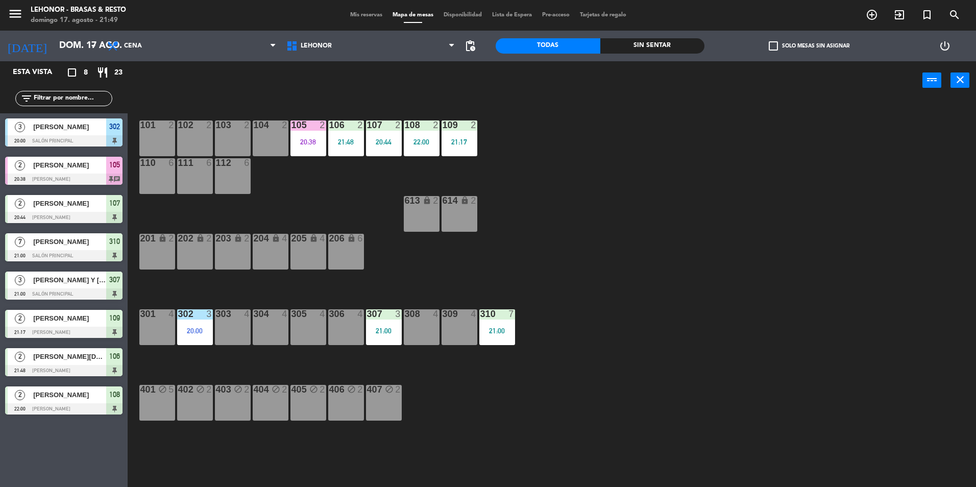
click at [670, 168] on div "101 2 102 2 103 2 104 2 105 2 20:38 106 2 21:48 107 2 20:44 108 2 22:00 109 2 2…" at bounding box center [556, 296] width 839 height 388
click at [268, 140] on div "21:48" at bounding box center [271, 141] width 36 height 7
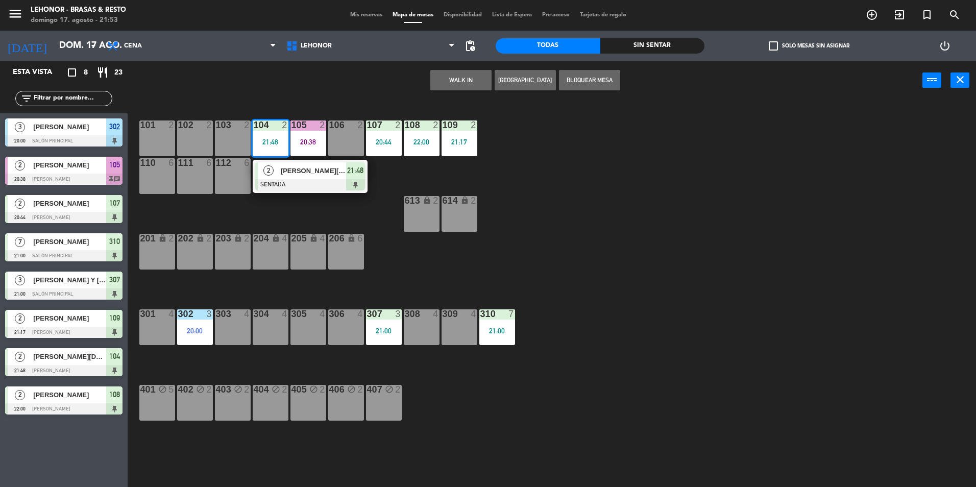
click at [319, 181] on div at bounding box center [310, 184] width 110 height 11
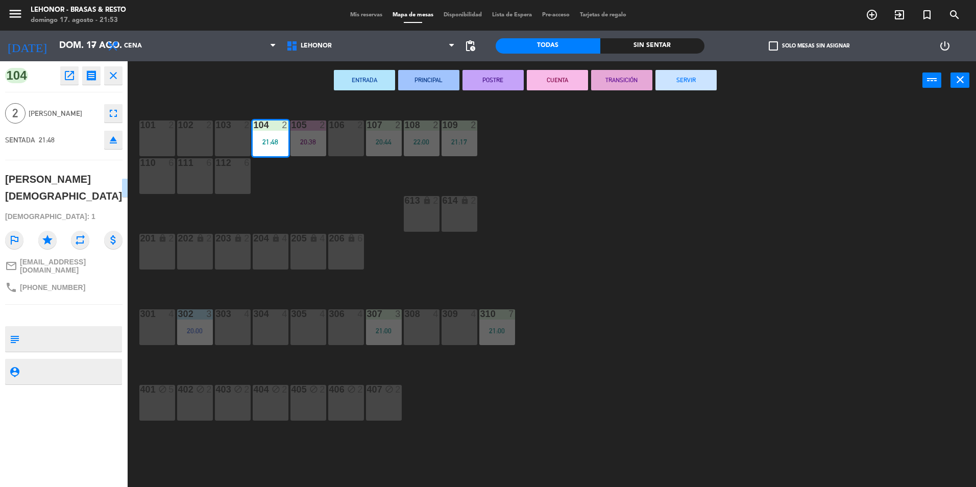
click at [574, 168] on div "101 2 102 2 103 2 104 2 21:48 105 2 20:38 106 2 107 2 20:44 108 2 22:00 109 2 2…" at bounding box center [556, 296] width 839 height 388
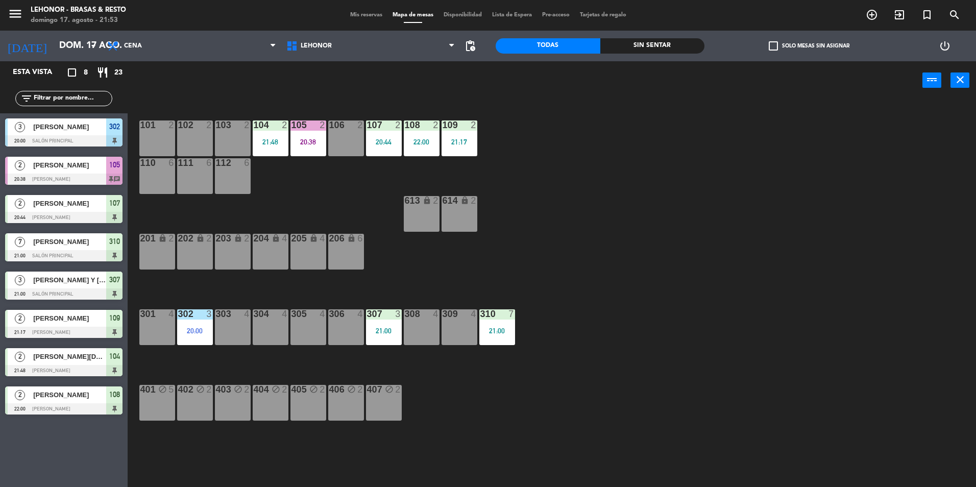
click at [381, 137] on div "107 2 20:44" at bounding box center [384, 139] width 36 height 36
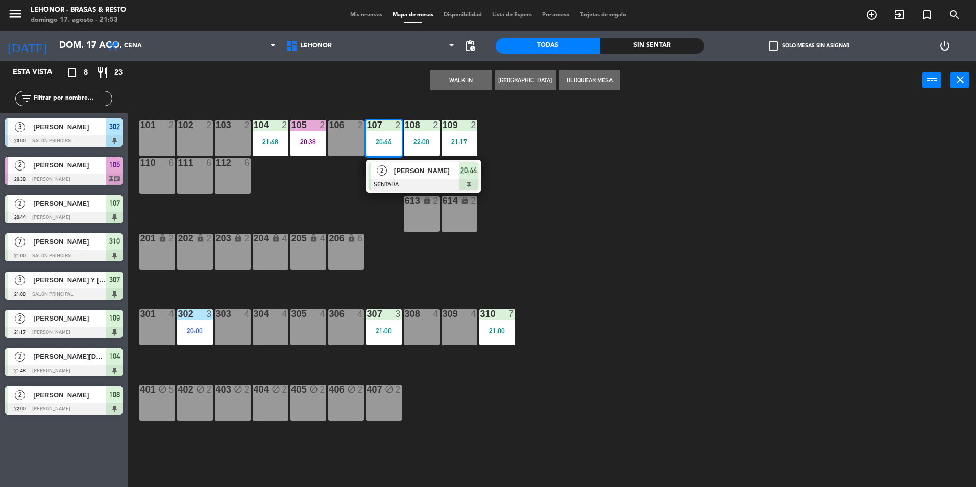
click at [389, 168] on div "2" at bounding box center [382, 170] width 22 height 17
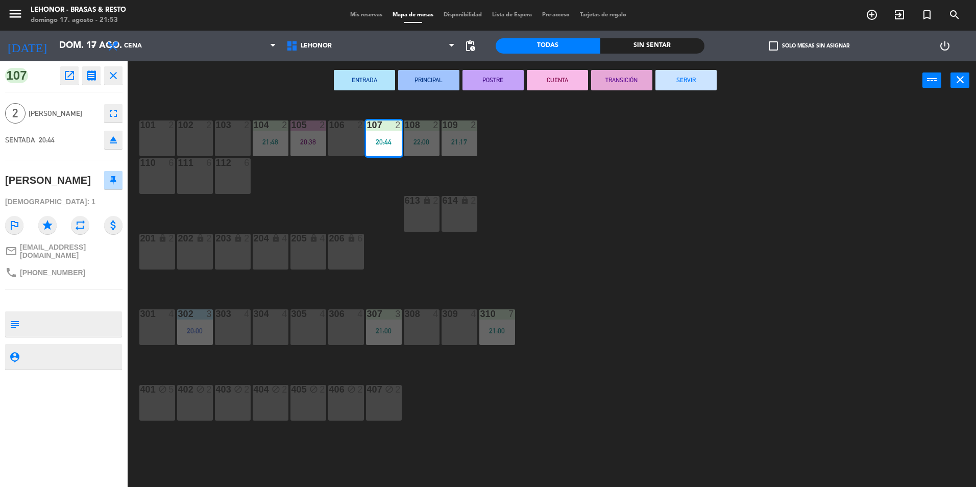
click at [564, 176] on div "101 2 102 2 103 2 104 2 21:48 105 2 20:38 106 2 107 2 20:44 108 2 22:00 109 2 2…" at bounding box center [556, 296] width 839 height 388
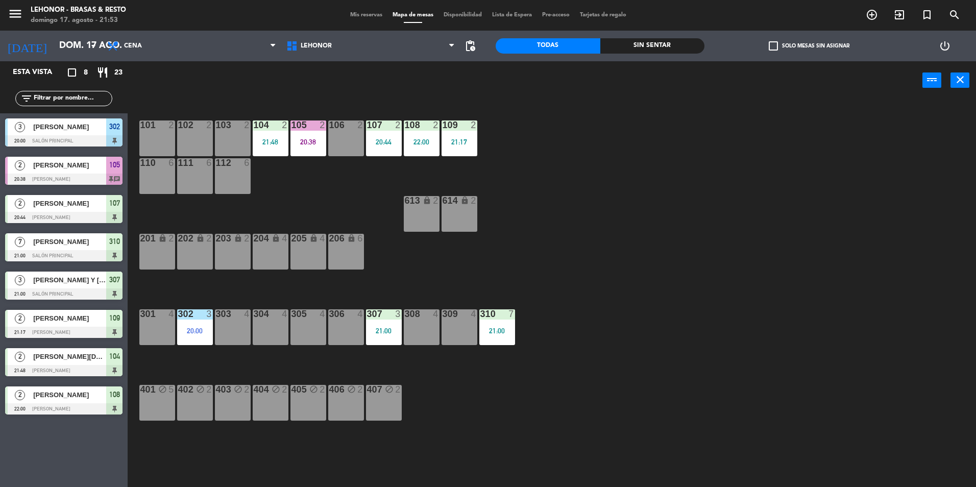
click at [467, 129] on div at bounding box center [459, 125] width 17 height 9
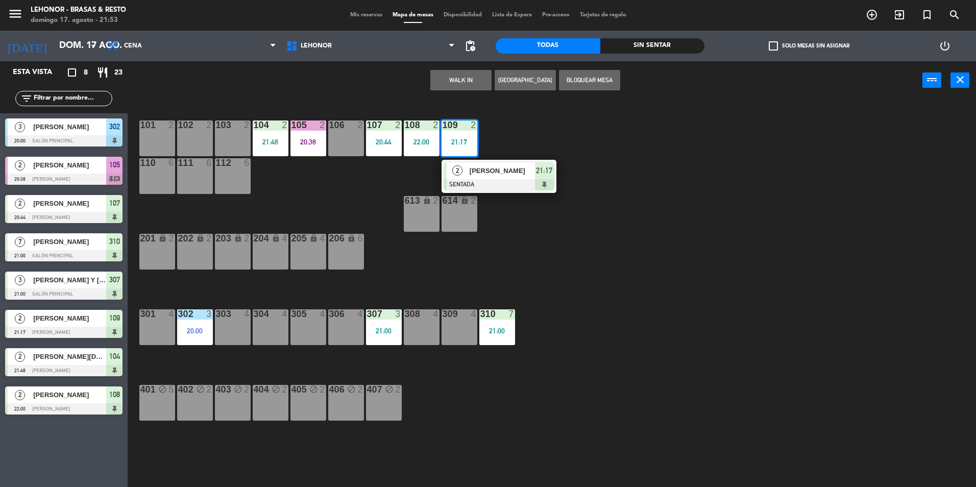
click at [511, 186] on div at bounding box center [499, 184] width 110 height 11
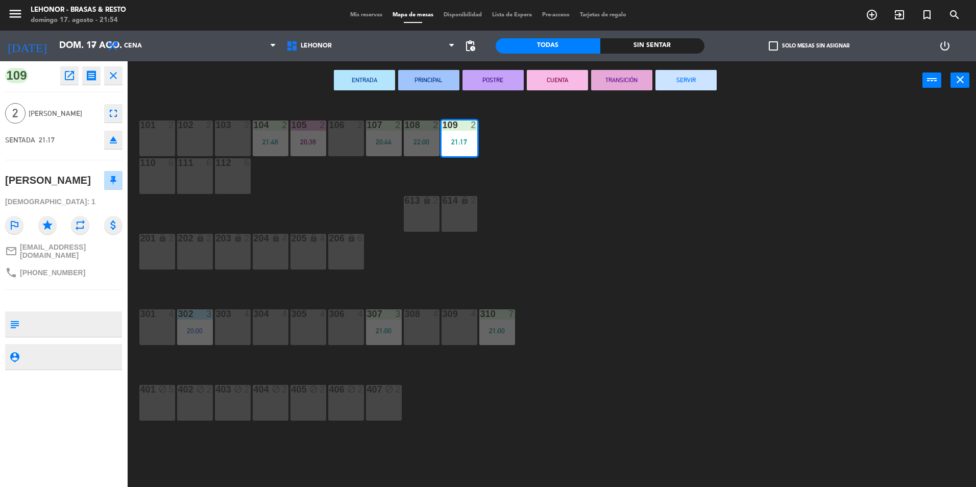
click at [764, 174] on div "101 2 102 2 103 2 104 2 21:48 105 2 20:38 106 2 107 2 20:44 108 2 22:00 109 2 2…" at bounding box center [556, 296] width 839 height 388
